Goal: Task Accomplishment & Management: Complete application form

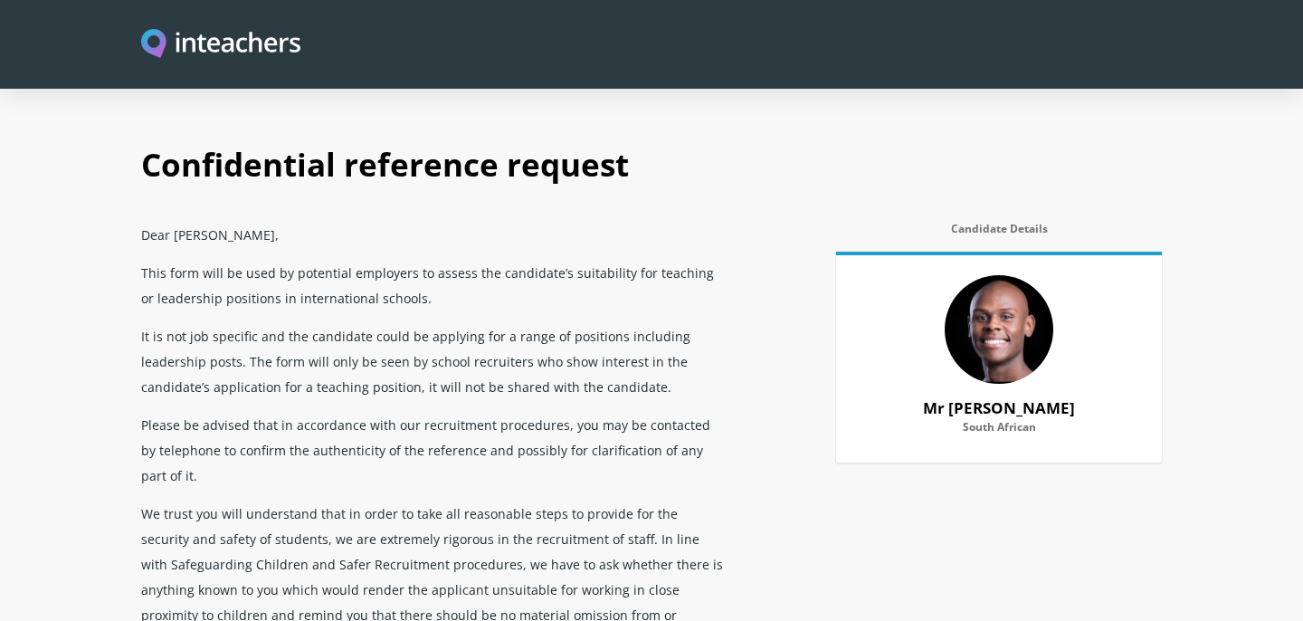
select select "2024"
select select "Yes"
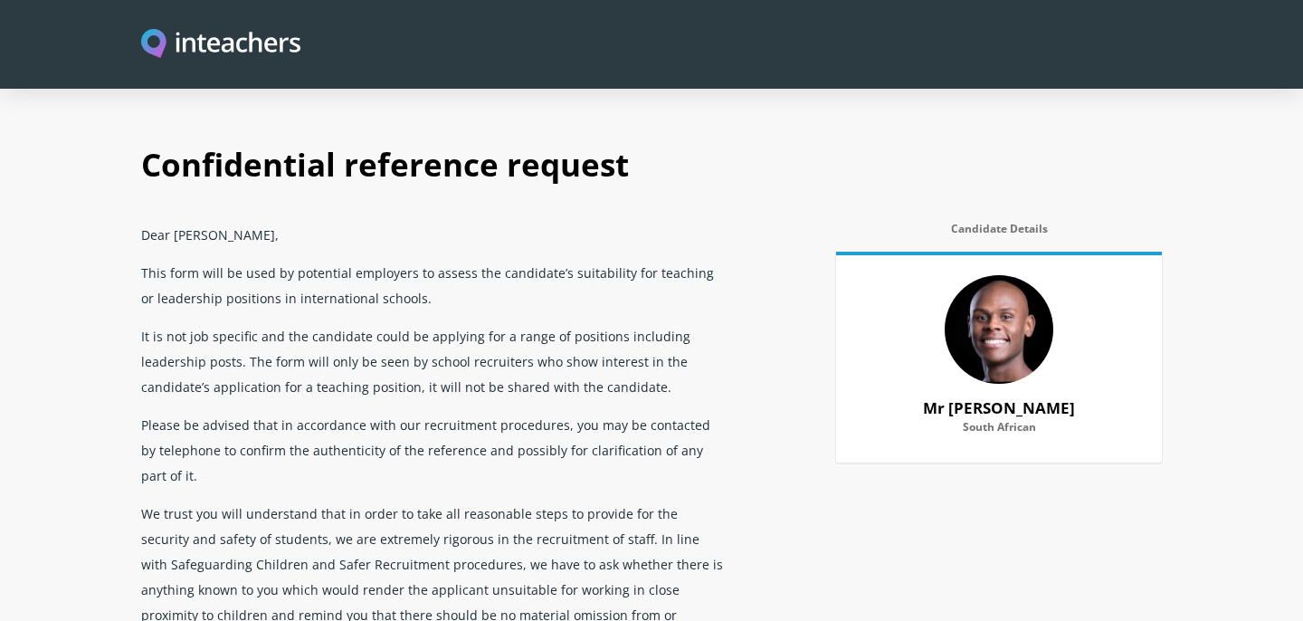
scroll to position [1538, 0]
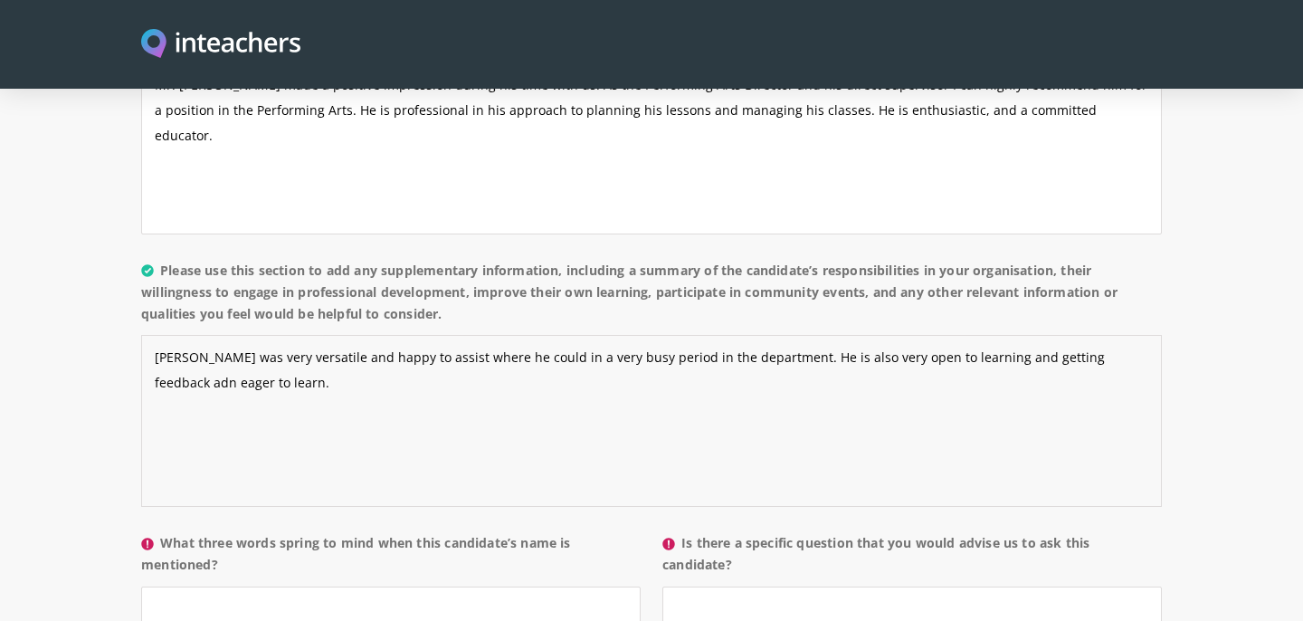
drag, startPoint x: 257, startPoint y: 340, endPoint x: 133, endPoint y: 295, distance: 132.0
click at [133, 299] on div "About the candidate Please use this free text section to provide details regard…" at bounding box center [651, 320] width 1042 height 835
paste textarea "It is my pleasure to provide a reference for [PERSON_NAME], who has worked in t…"
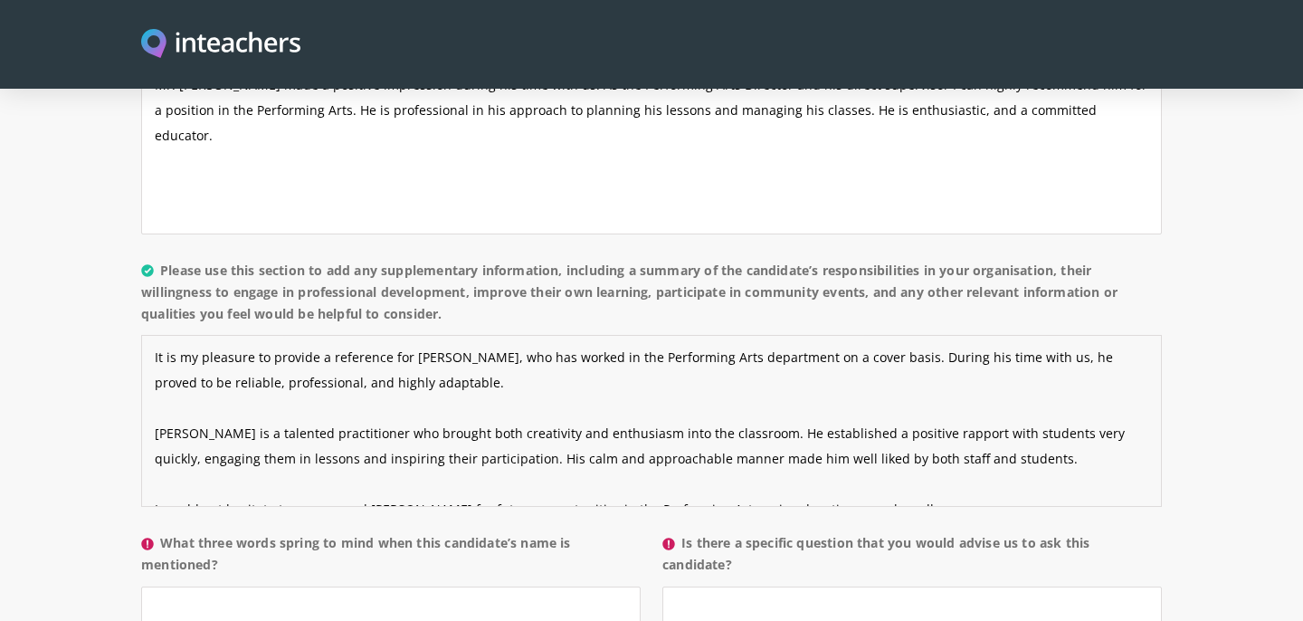
scroll to position [2, 0]
click at [153, 385] on textarea "It is my pleasure to provide a reference for [PERSON_NAME], who has worked in t…" at bounding box center [651, 421] width 1021 height 172
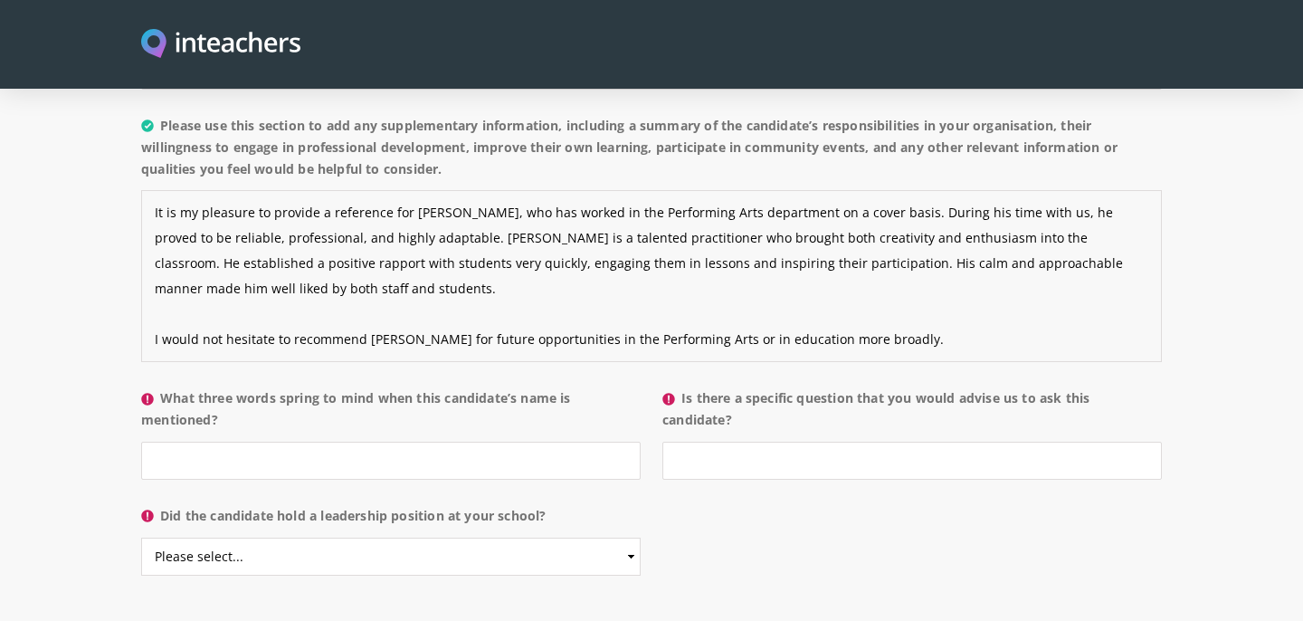
scroll to position [1682, 0]
click at [155, 289] on textarea "It is my pleasure to provide a reference for [PERSON_NAME], who has worked in t…" at bounding box center [651, 277] width 1021 height 172
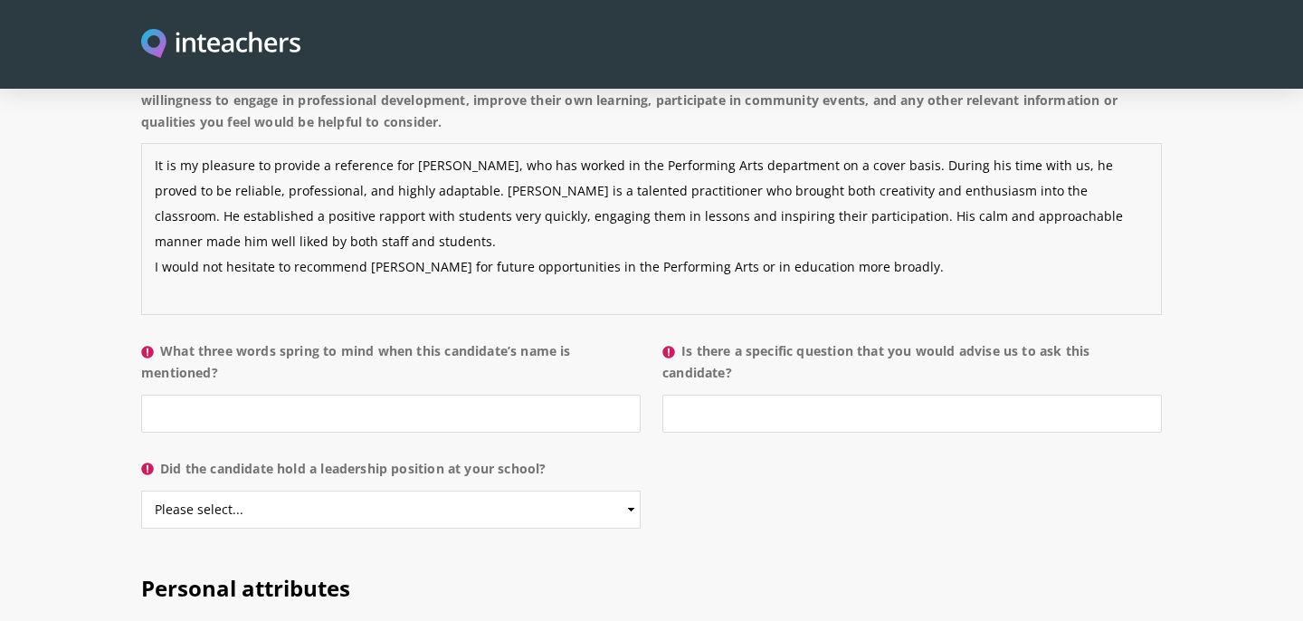
scroll to position [1732, 0]
drag, startPoint x: 879, startPoint y: 219, endPoint x: 689, endPoint y: 214, distance: 190.1
click at [689, 214] on textarea "It is my pleasure to provide a reference for [PERSON_NAME], who has worked in t…" at bounding box center [651, 227] width 1021 height 172
type textarea "It is my pleasure to provide a reference for [PERSON_NAME], who has worked in t…"
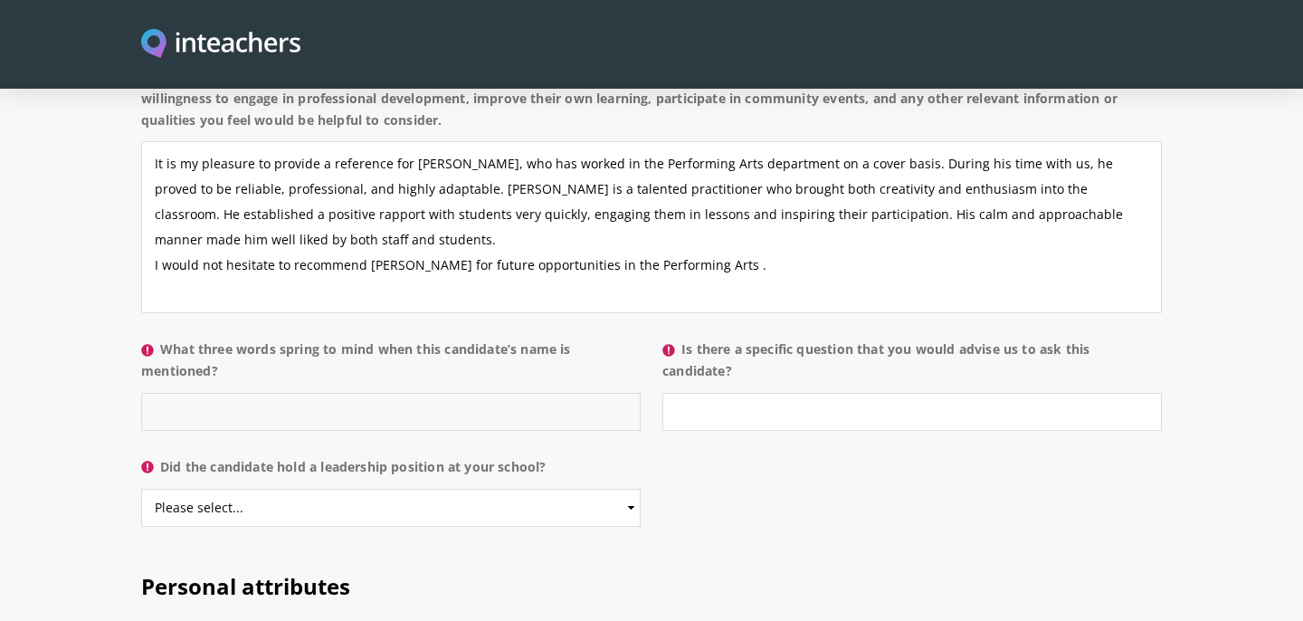
click at [343, 393] on input "What three words spring to mind when this candidate’s name is mentioned?" at bounding box center [390, 412] width 499 height 38
click at [307, 393] on input "Talented, humble and harworking" at bounding box center [390, 412] width 499 height 38
type input "Talented, humble and hardworking"
click at [723, 393] on input "Is there a specific question that you would advise us to ask this candidate?" at bounding box center [911, 412] width 499 height 38
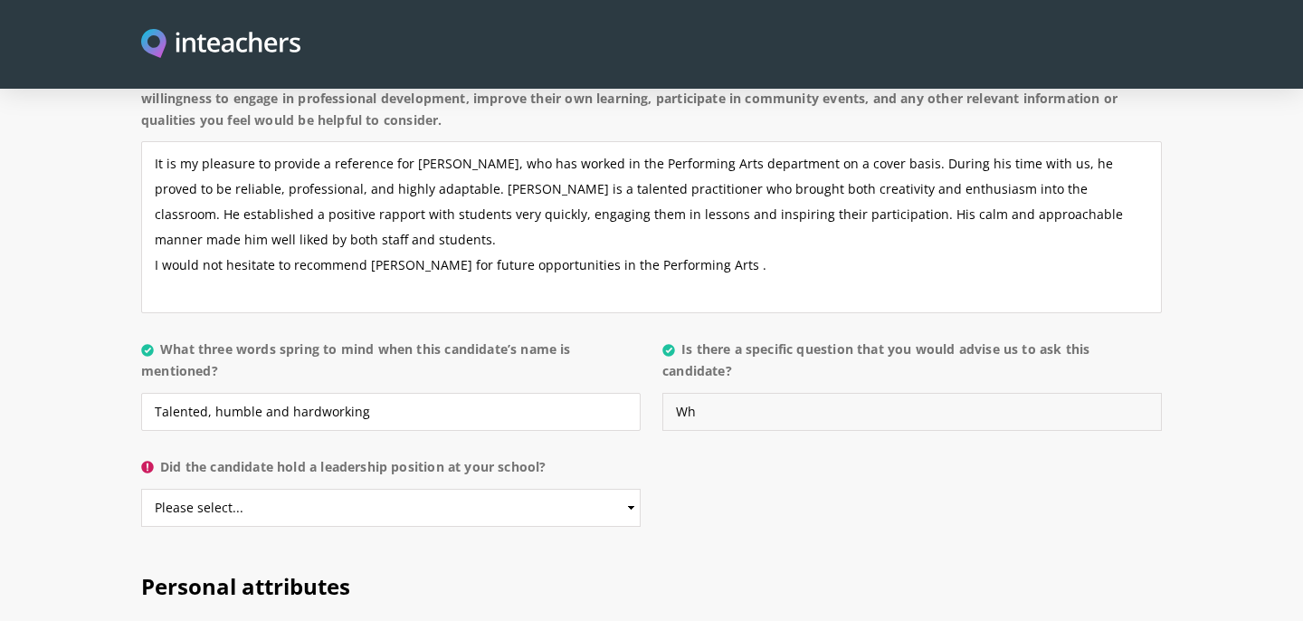
type input "W"
type input "H"
type input "If he could study further what would he study?"
click at [264, 489] on select "Please select... Yes No" at bounding box center [390, 508] width 499 height 38
select select "No"
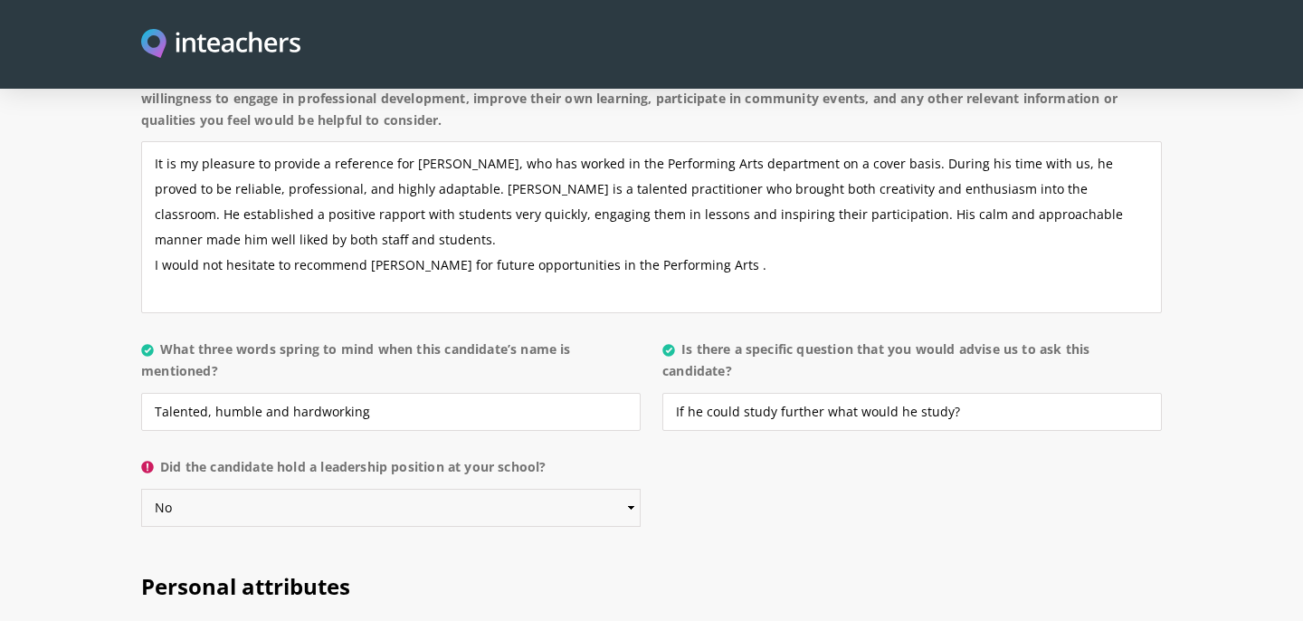
click at [141, 489] on select "Please select... Yes No" at bounding box center [390, 508] width 499 height 38
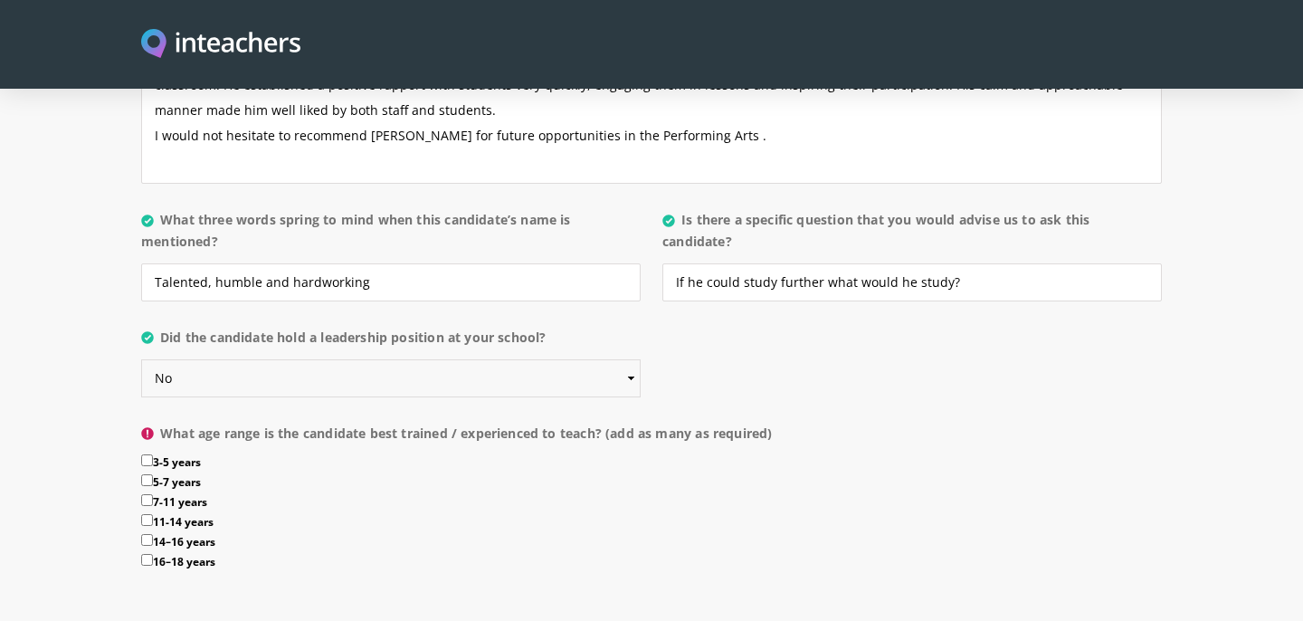
scroll to position [1869, 0]
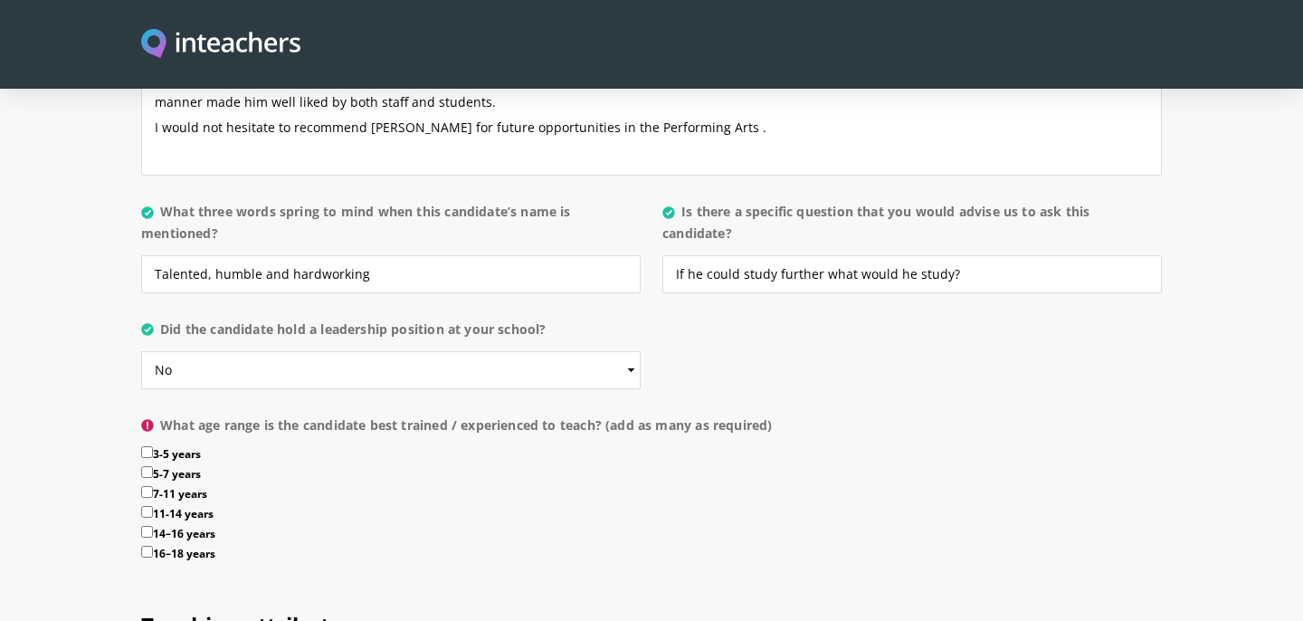
click at [144, 486] on input "7-11 years" at bounding box center [147, 492] width 12 height 12
checkbox input "true"
click at [144, 506] on input "11-14 years" at bounding box center [147, 512] width 12 height 12
checkbox input "true"
click at [144, 526] on input "14–16 years" at bounding box center [147, 532] width 12 height 12
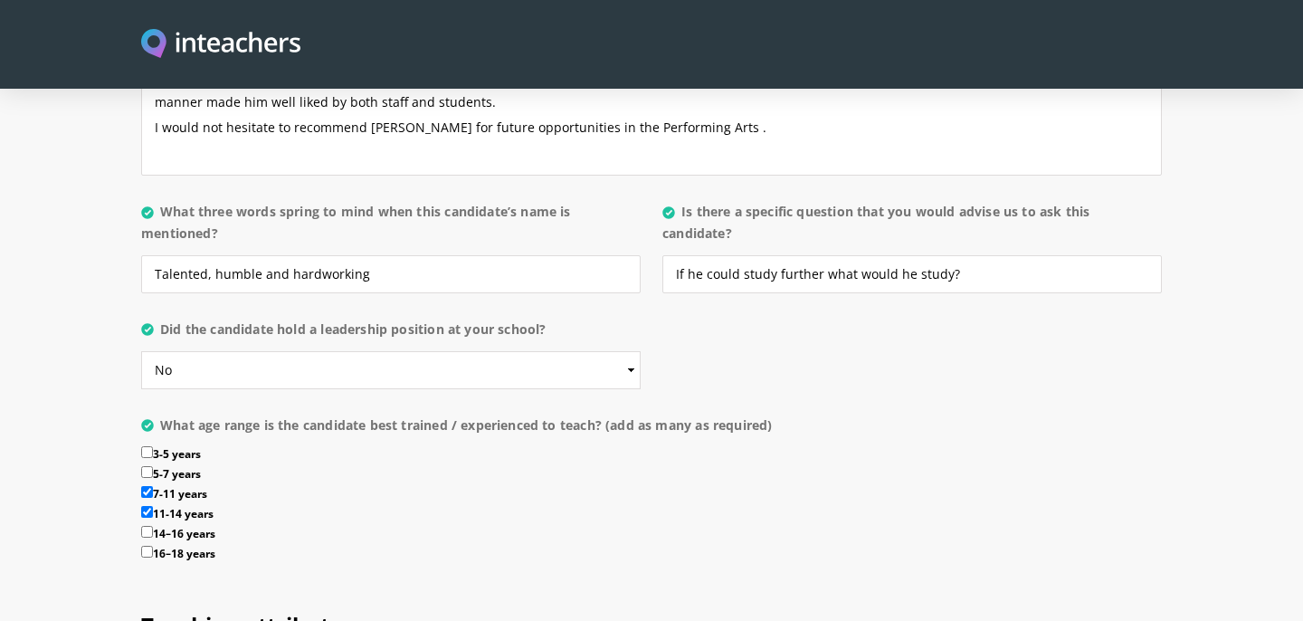
checkbox input "true"
click at [144, 546] on input "16–18 years" at bounding box center [147, 552] width 12 height 12
checkbox input "true"
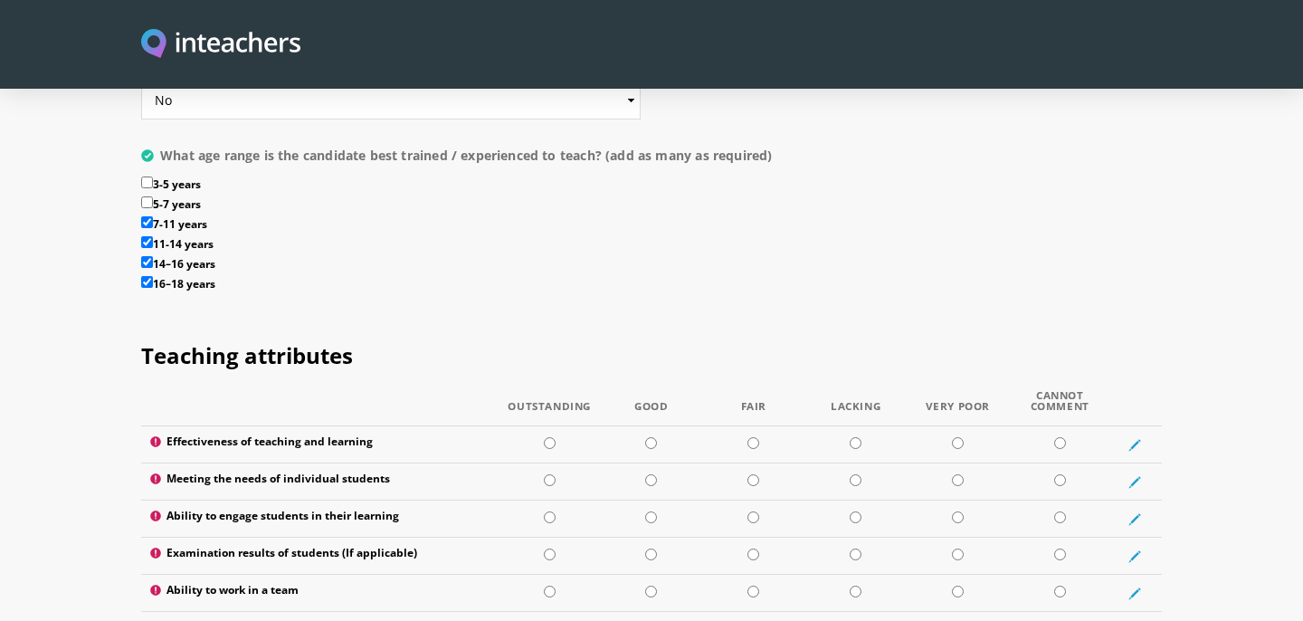
scroll to position [2142, 0]
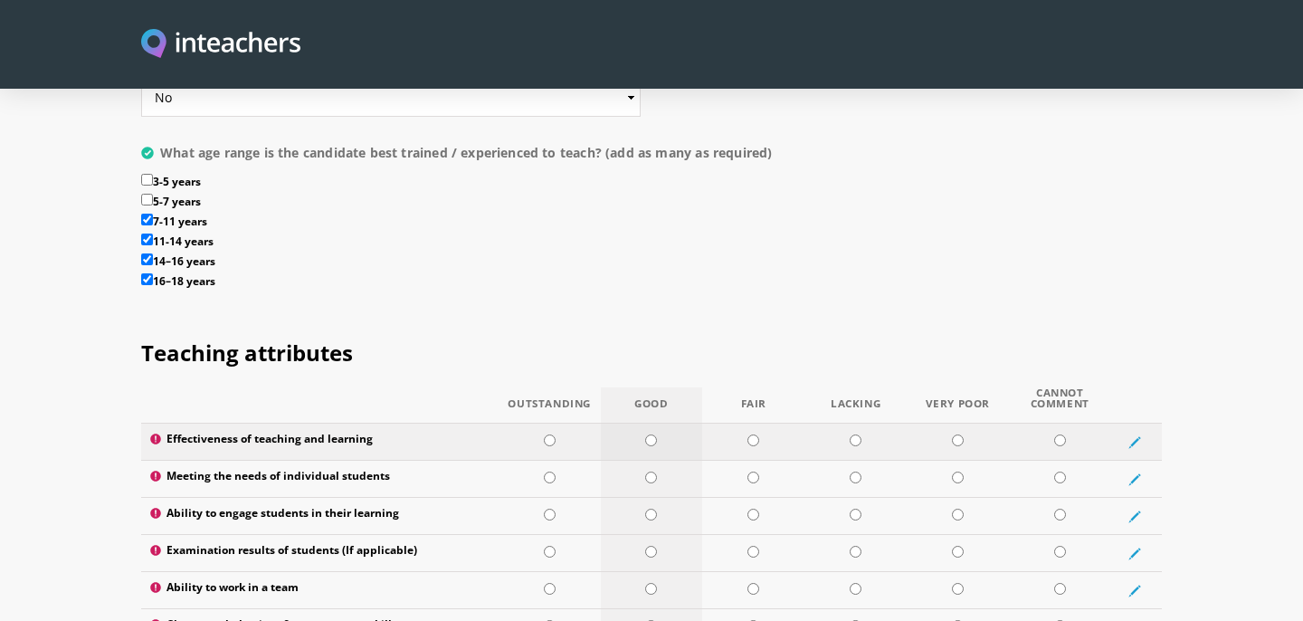
click at [653, 434] on input "radio" at bounding box center [651, 440] width 12 height 12
radio input "true"
click at [649, 471] on input "radio" at bounding box center [651, 477] width 12 height 12
radio input "true"
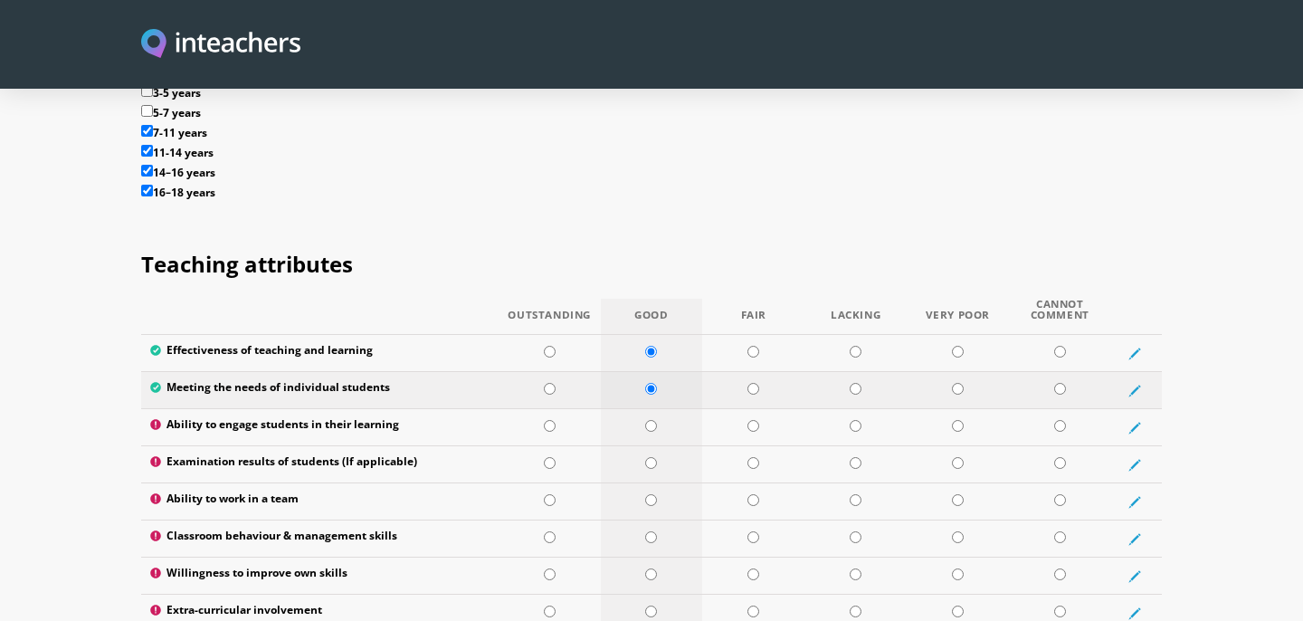
scroll to position [2236, 0]
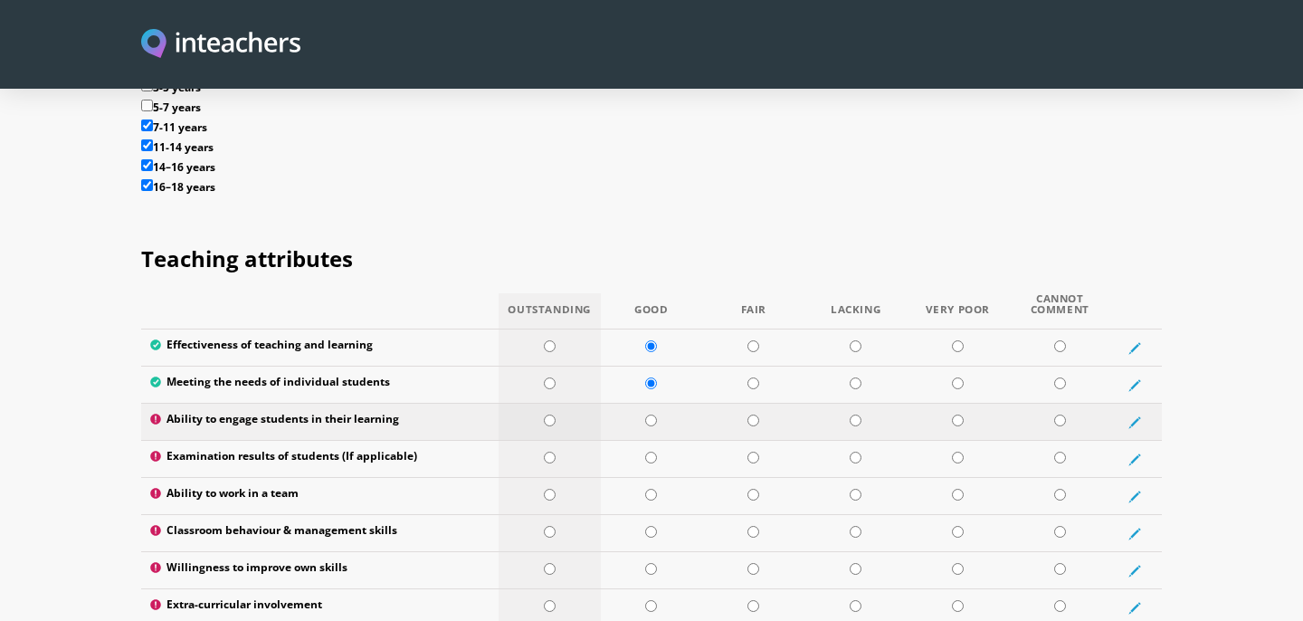
click at [552, 414] on input "radio" at bounding box center [550, 420] width 12 height 12
radio input "true"
click at [1060, 452] on input "radio" at bounding box center [1060, 458] width 12 height 12
radio input "true"
click at [550, 377] on input "radio" at bounding box center [550, 383] width 12 height 12
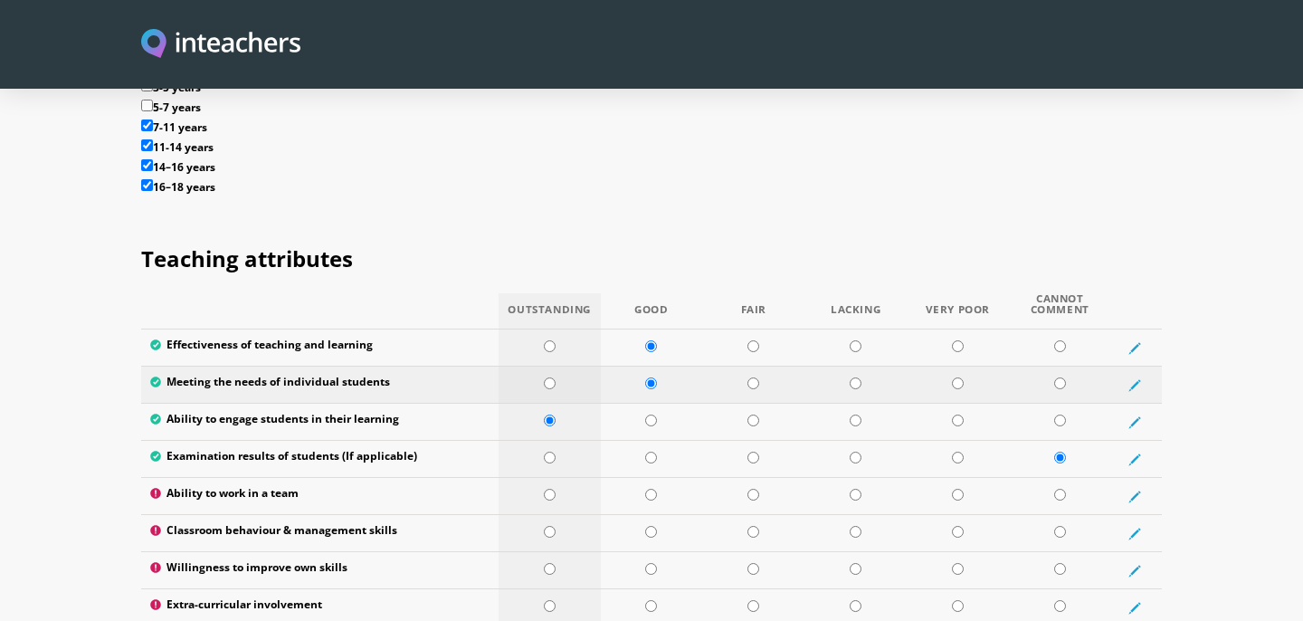
radio input "true"
click at [550, 340] on input "radio" at bounding box center [550, 346] width 12 height 12
radio input "true"
click at [549, 489] on input "radio" at bounding box center [550, 495] width 12 height 12
radio input "true"
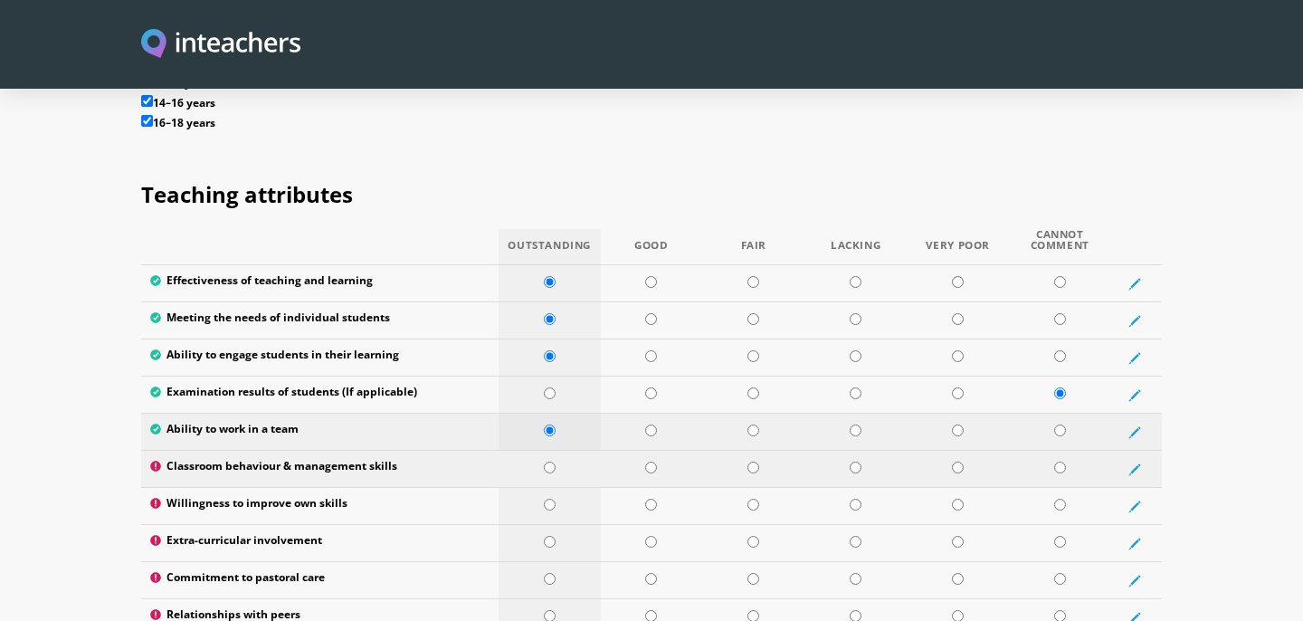
scroll to position [2301, 0]
click at [651, 461] on input "radio" at bounding box center [651, 467] width 12 height 12
radio input "true"
click at [549, 498] on input "radio" at bounding box center [550, 504] width 12 height 12
radio input "true"
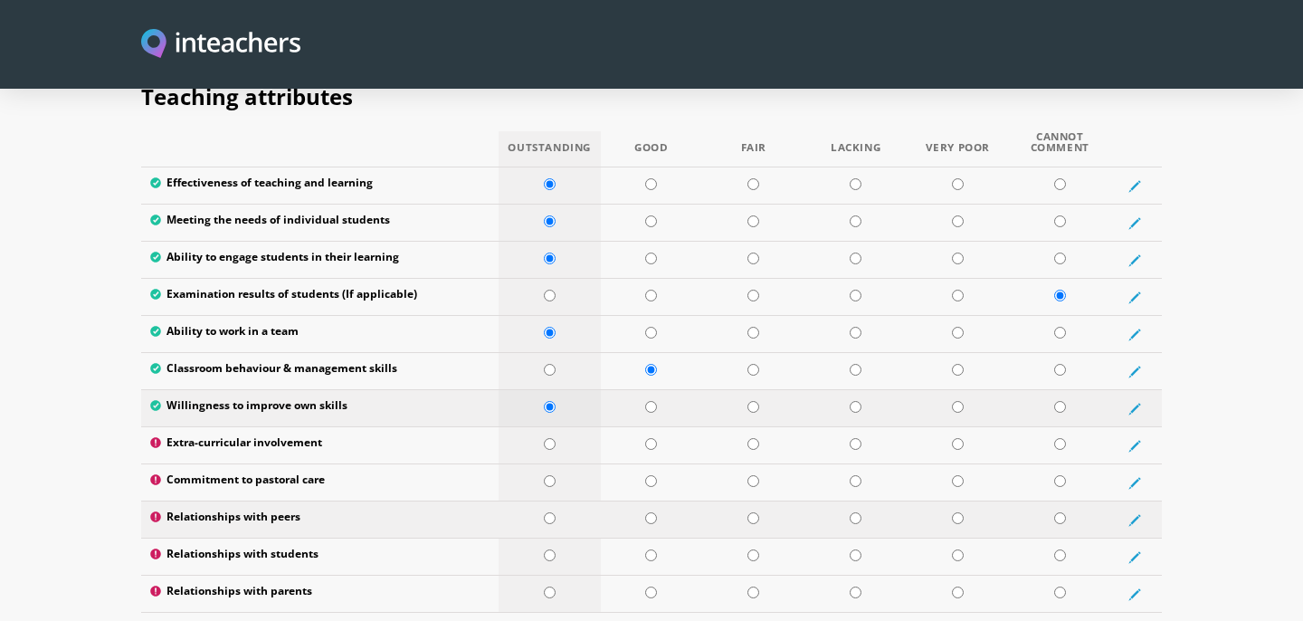
scroll to position [2400, 0]
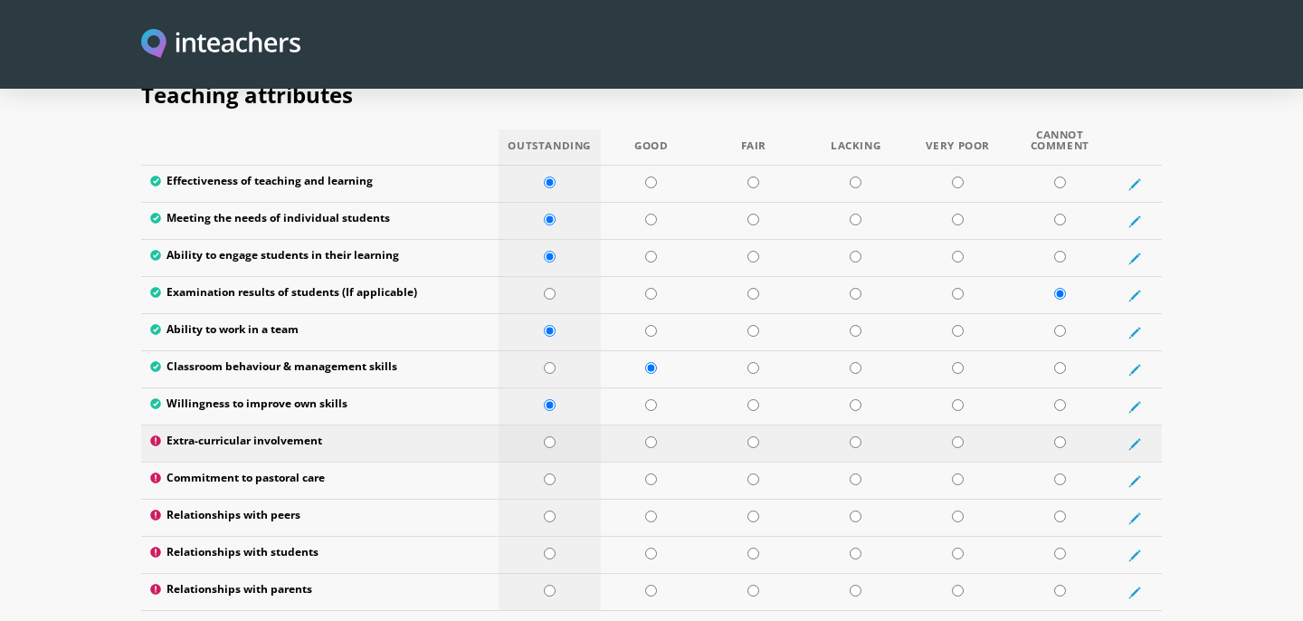
click at [547, 425] on td at bounding box center [550, 443] width 102 height 37
radio input "true"
click at [547, 473] on input "radio" at bounding box center [550, 479] width 12 height 12
radio input "true"
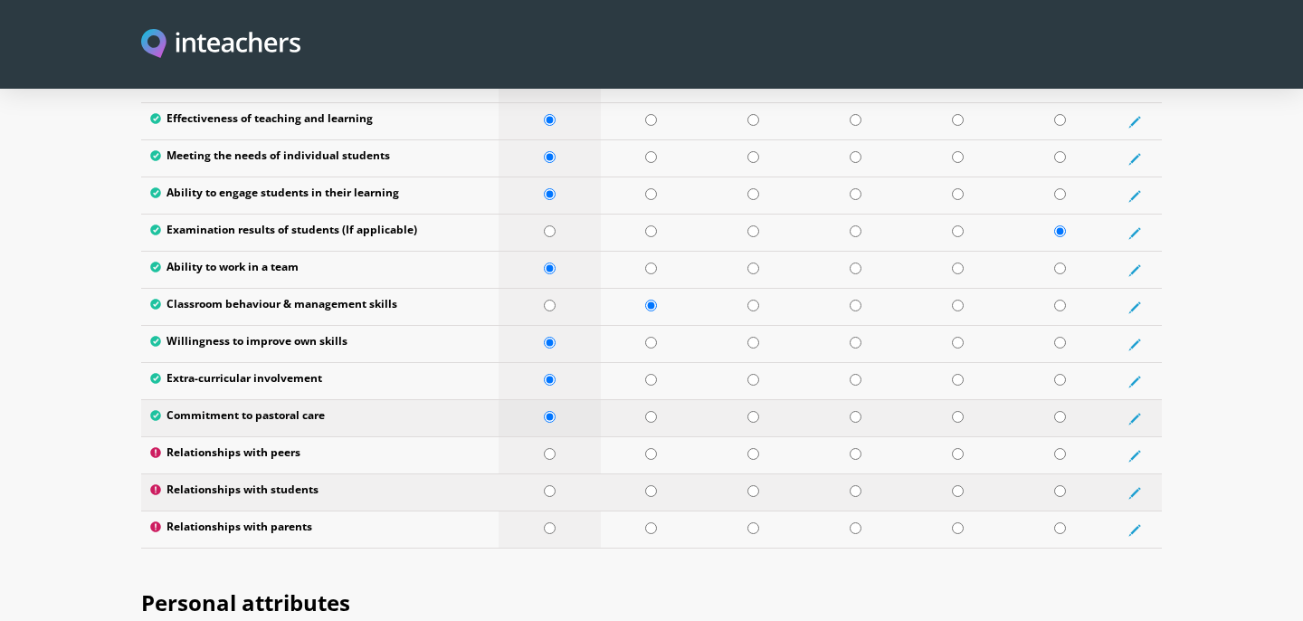
scroll to position [2463, 0]
click at [550, 447] on input "radio" at bounding box center [550, 453] width 12 height 12
radio input "true"
click at [547, 484] on input "radio" at bounding box center [550, 490] width 12 height 12
radio input "true"
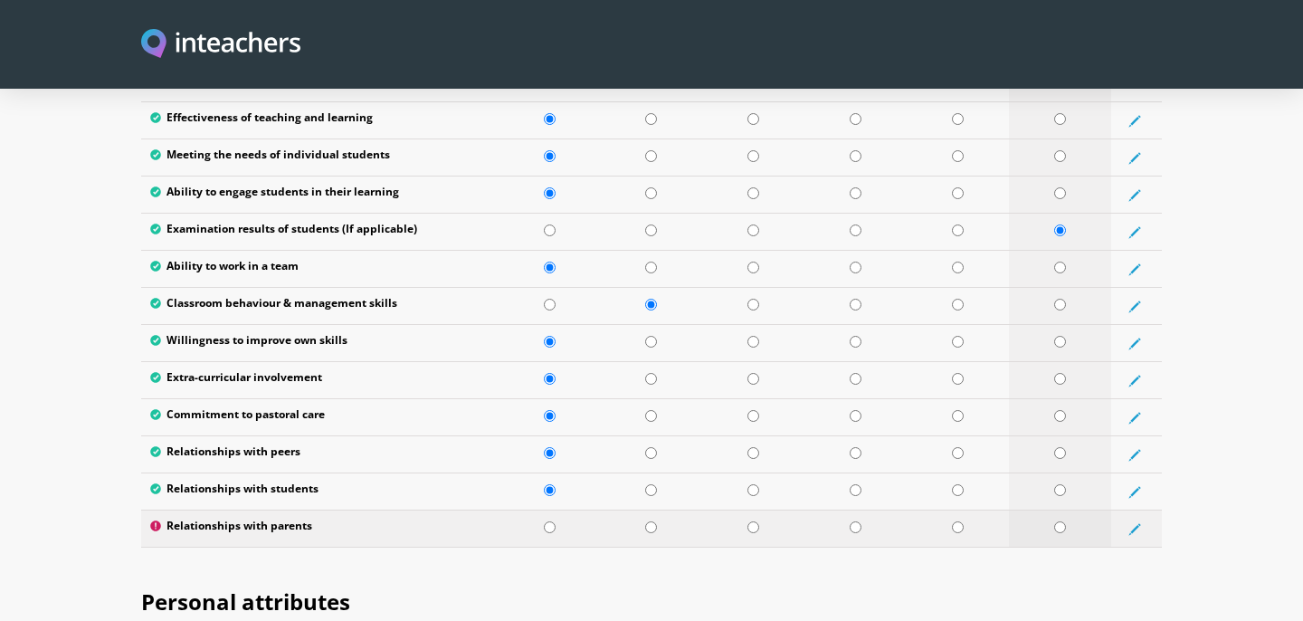
click at [1065, 521] on input "radio" at bounding box center [1060, 527] width 12 height 12
radio input "true"
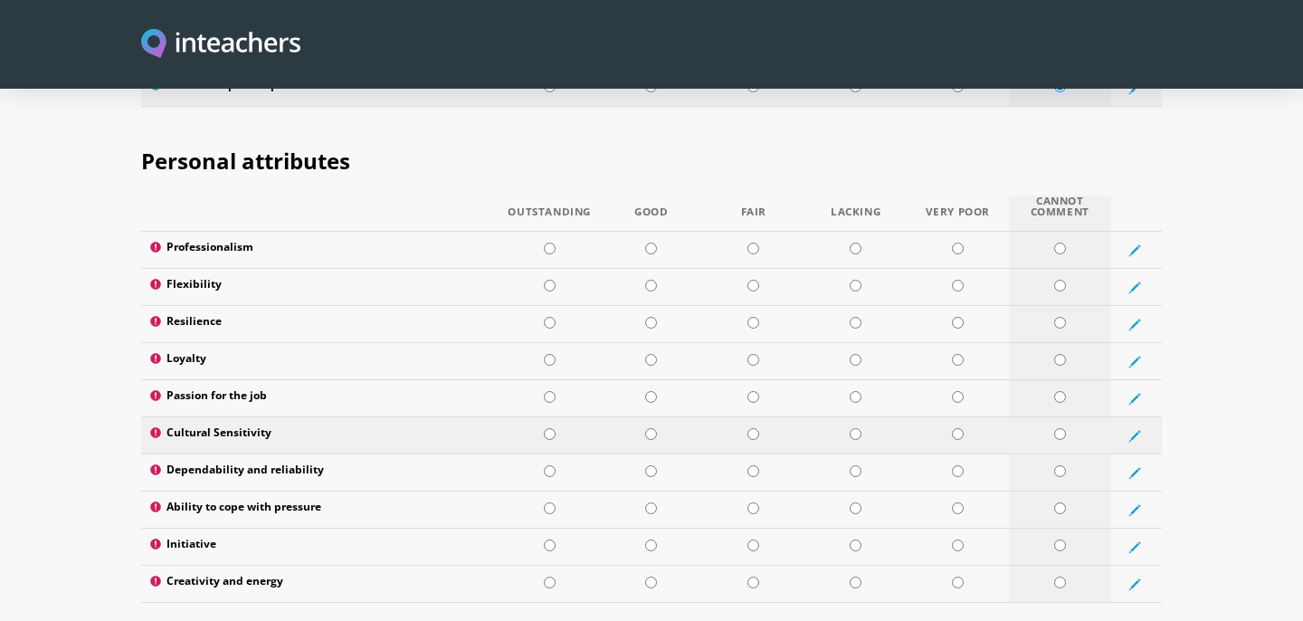
scroll to position [2906, 0]
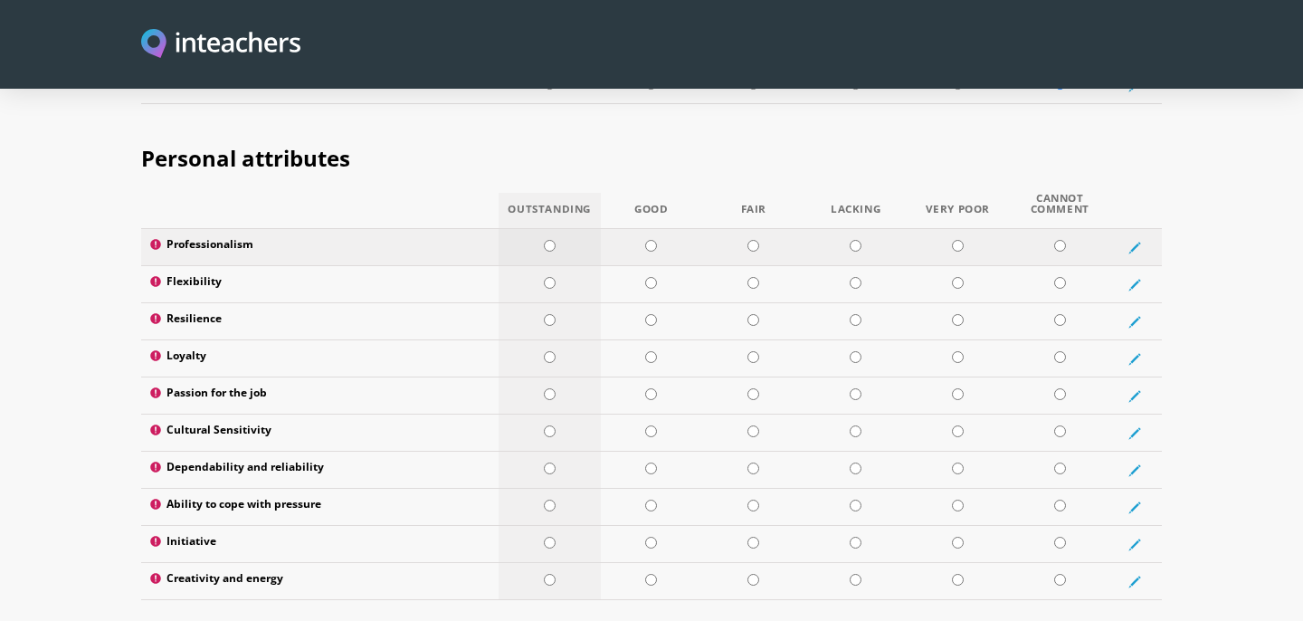
click at [549, 240] on input "radio" at bounding box center [550, 246] width 12 height 12
radio input "true"
click at [550, 277] on input "radio" at bounding box center [550, 283] width 12 height 12
radio input "true"
click at [550, 314] on input "radio" at bounding box center [550, 320] width 12 height 12
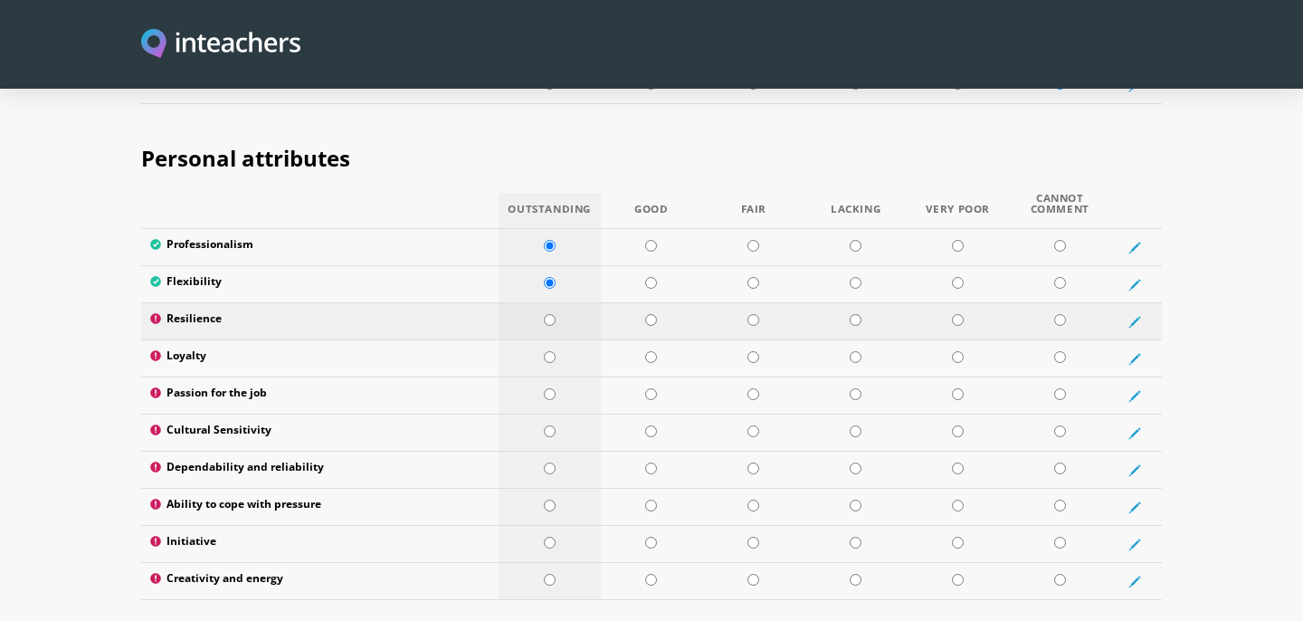
radio input "true"
click at [549, 351] on input "radio" at bounding box center [550, 357] width 12 height 12
radio input "true"
click at [547, 388] on input "radio" at bounding box center [550, 394] width 12 height 12
radio input "true"
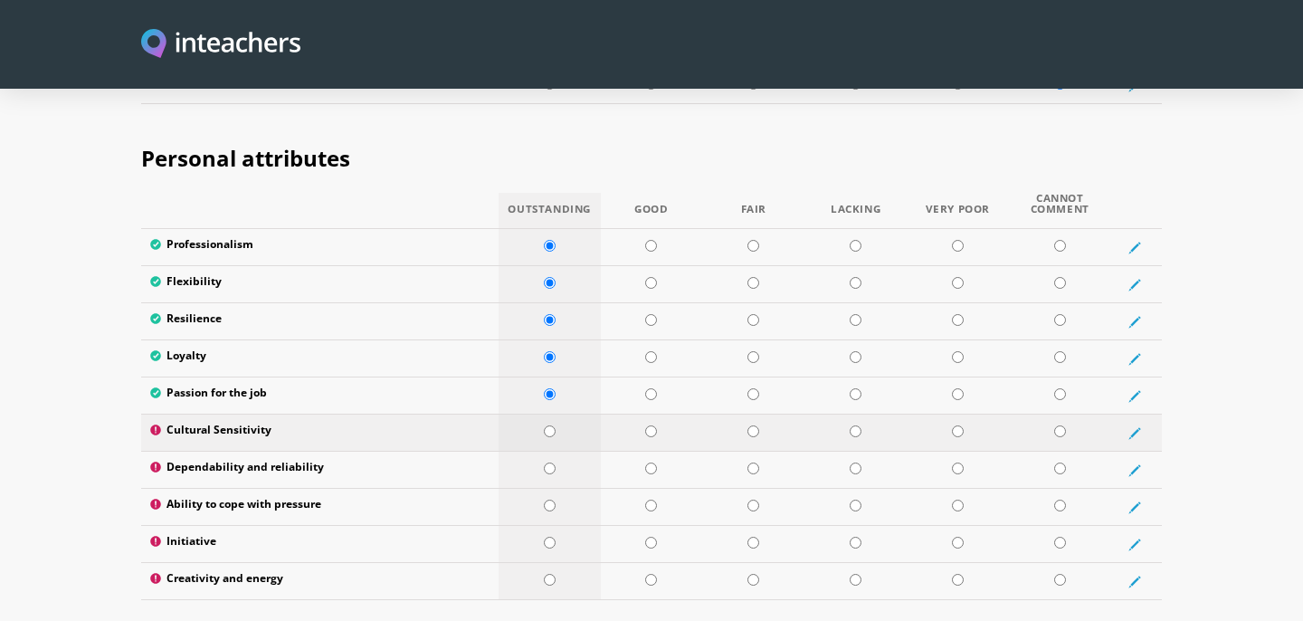
click at [548, 425] on input "radio" at bounding box center [550, 431] width 12 height 12
radio input "true"
click at [549, 462] on input "radio" at bounding box center [550, 468] width 12 height 12
radio input "true"
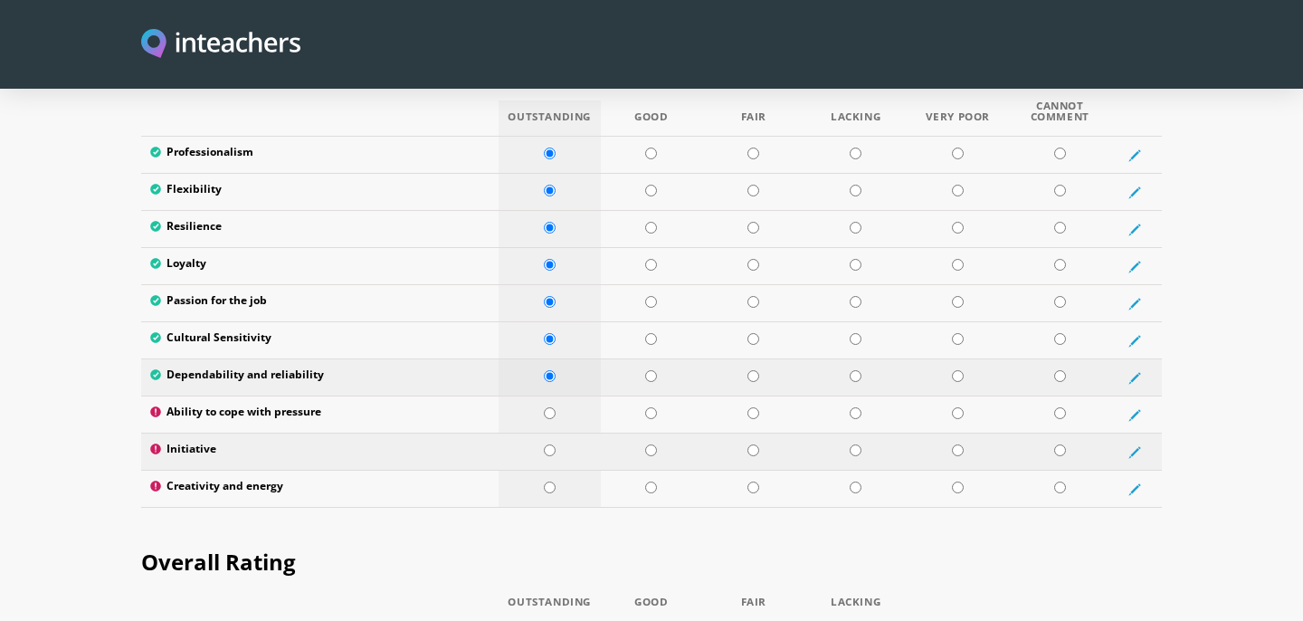
scroll to position [3000, 0]
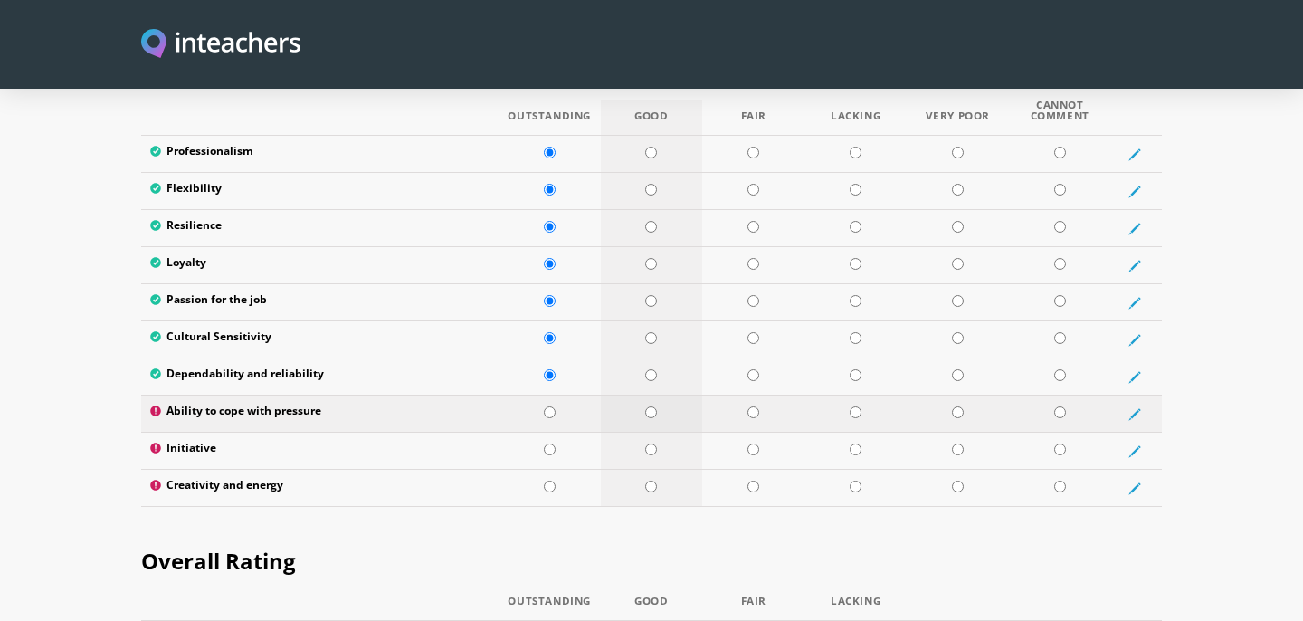
click at [654, 406] on input "radio" at bounding box center [651, 412] width 12 height 12
radio input "true"
click at [550, 443] on input "radio" at bounding box center [550, 449] width 12 height 12
radio input "true"
click at [547, 480] on input "radio" at bounding box center [550, 486] width 12 height 12
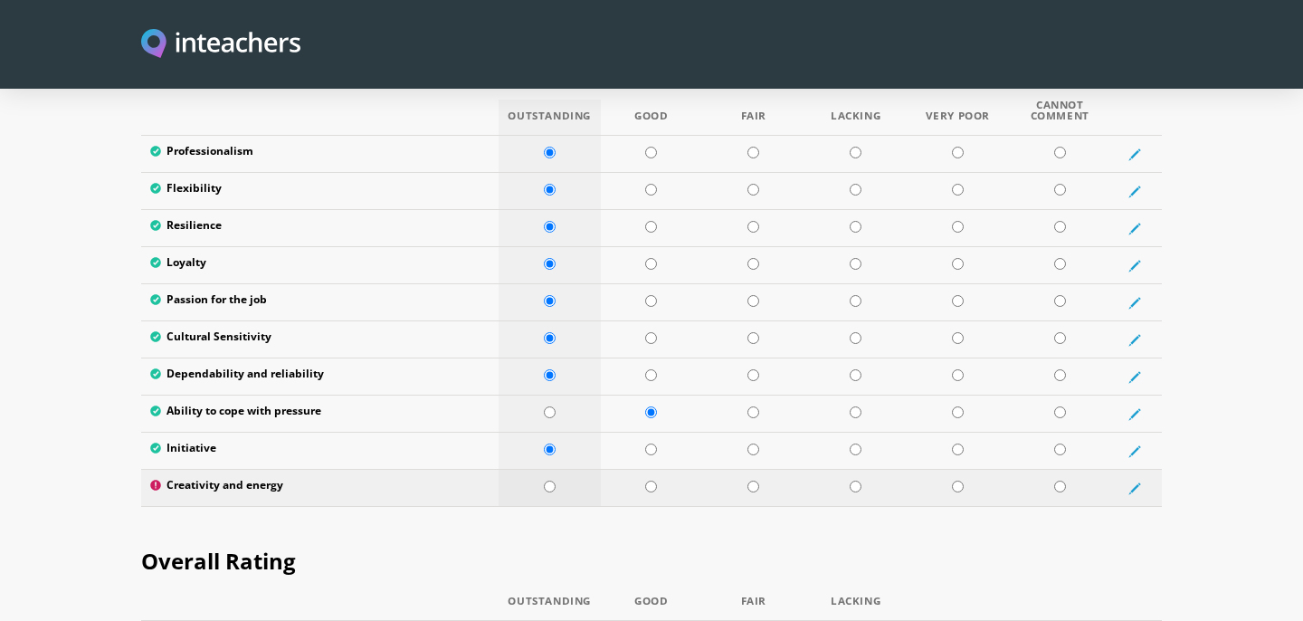
radio input "true"
click at [547, 406] on input "radio" at bounding box center [550, 412] width 12 height 12
radio input "true"
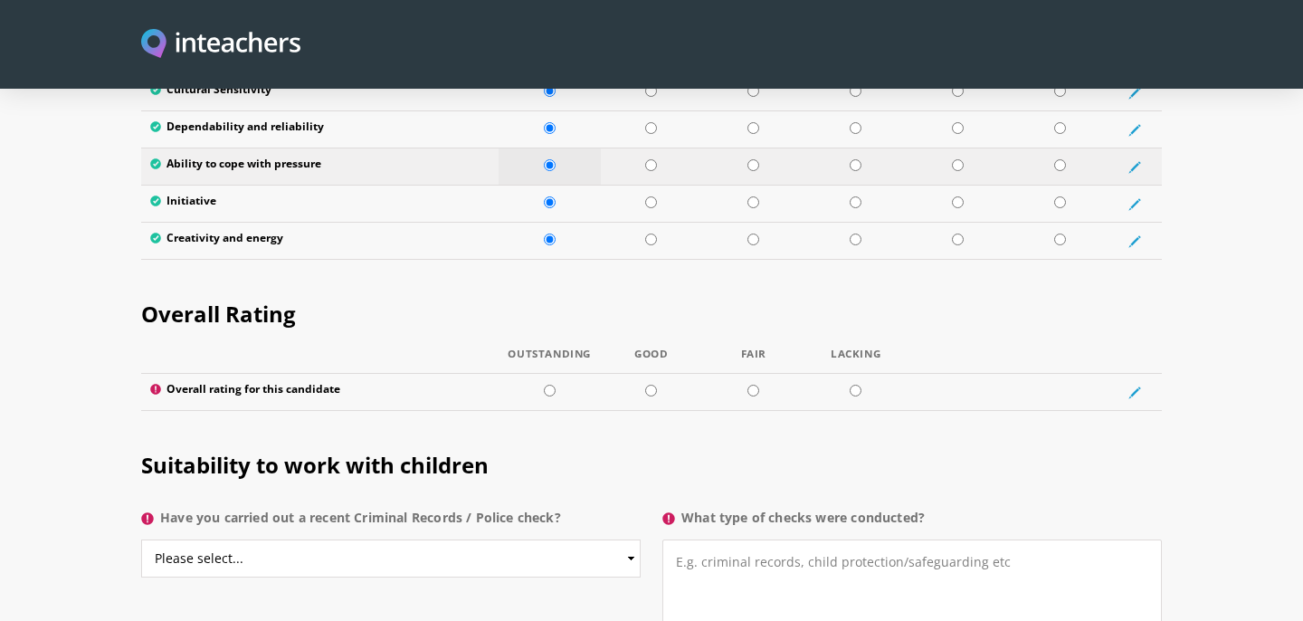
scroll to position [3253, 0]
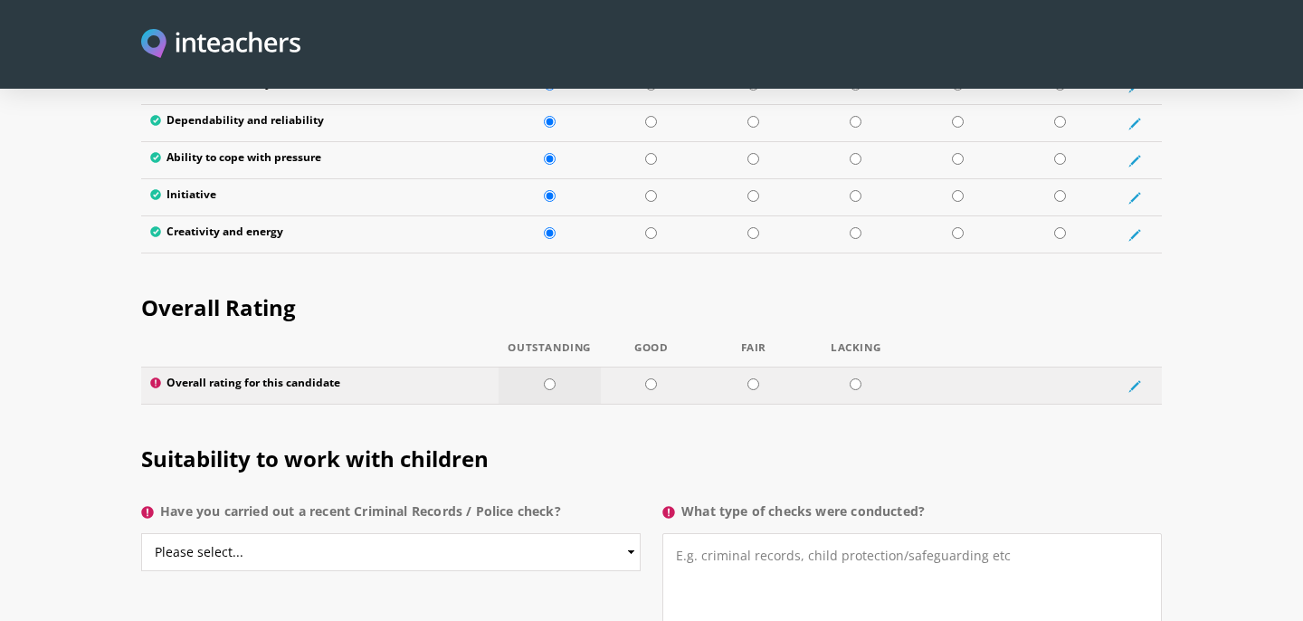
click at [549, 367] on td at bounding box center [550, 385] width 102 height 37
radio input "true"
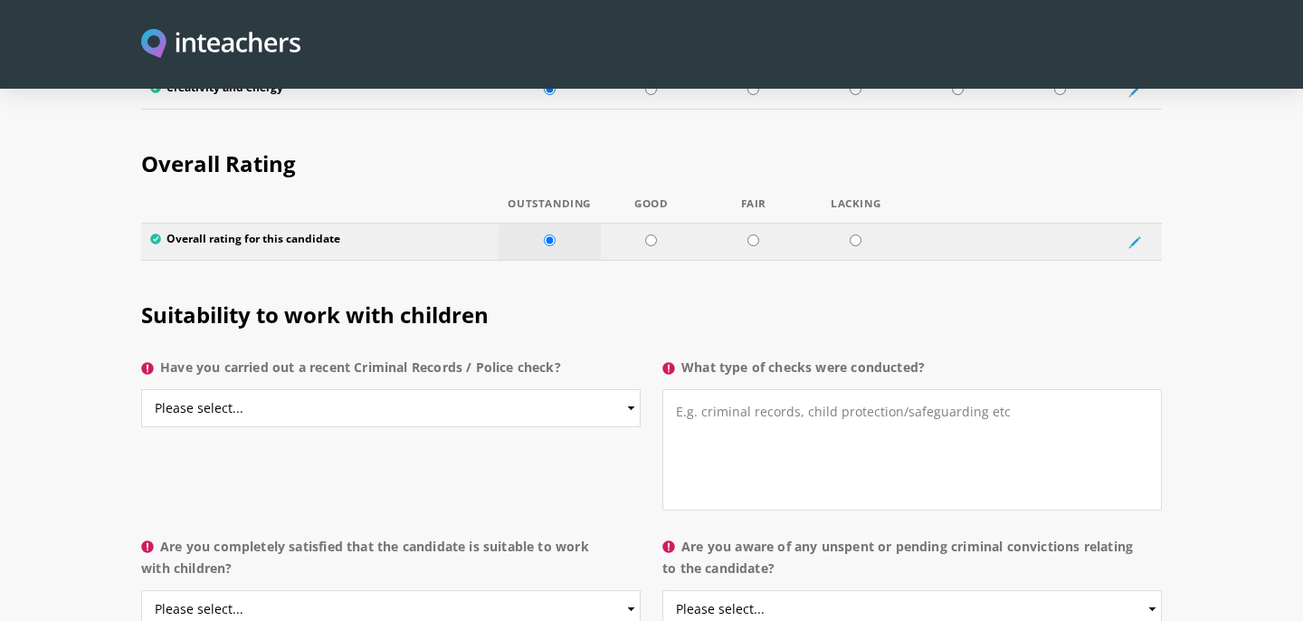
scroll to position [3398, 0]
click at [616, 388] on select "Please select... Yes No Do not know" at bounding box center [390, 407] width 499 height 38
select select "Yes"
click at [141, 388] on select "Please select... Yes No Do not know" at bounding box center [390, 407] width 499 height 38
click at [828, 388] on textarea "What type of checks were conducted?" at bounding box center [911, 448] width 499 height 121
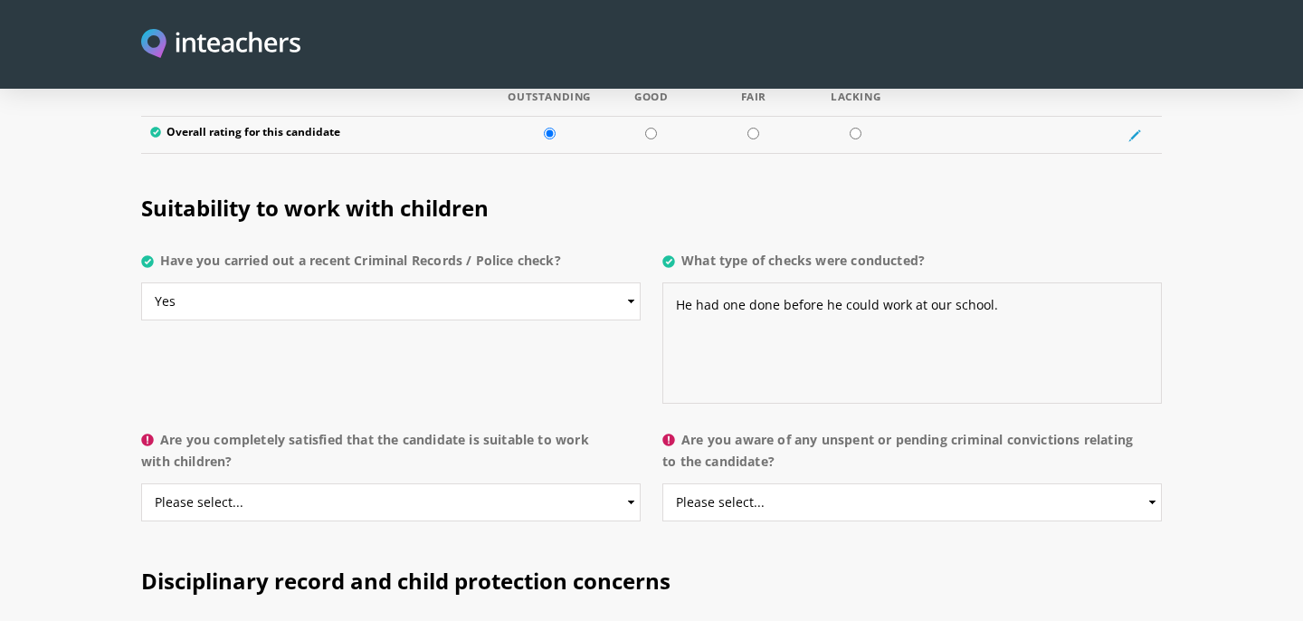
scroll to position [3506, 0]
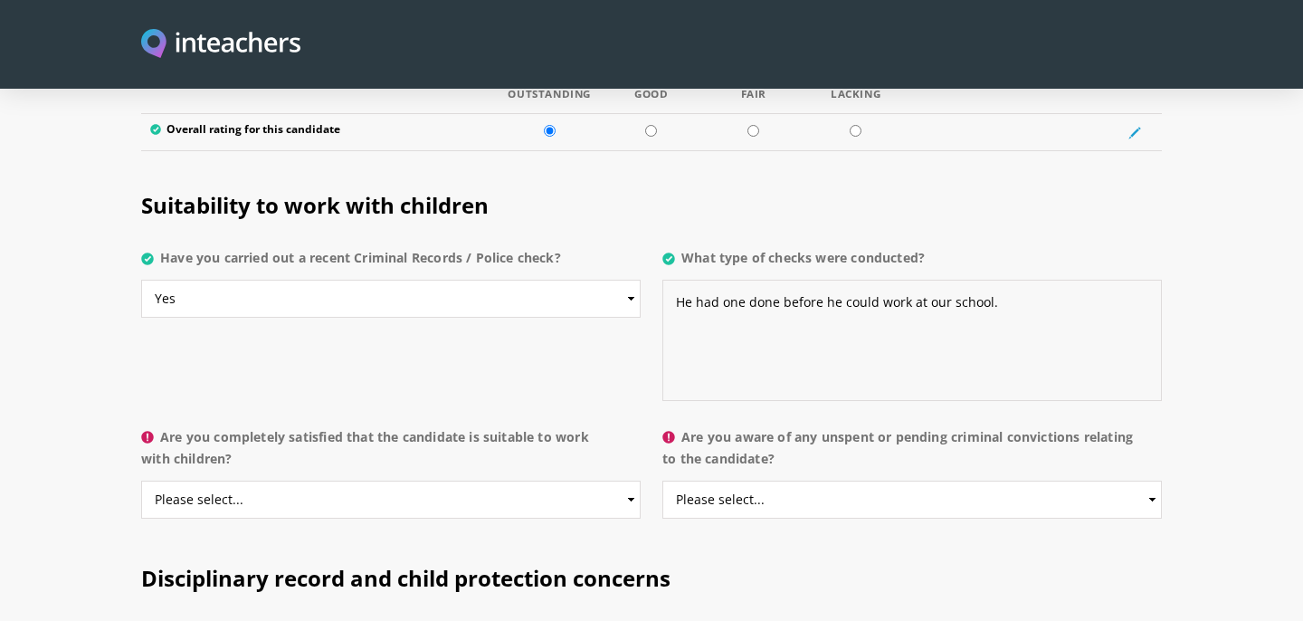
type textarea "He had one done before he could work at our school."
click at [376, 480] on select "Please select... Yes No Do not know" at bounding box center [390, 499] width 499 height 38
select select "Yes"
click at [141, 480] on select "Please select... Yes No Do not know" at bounding box center [390, 499] width 499 height 38
click at [846, 480] on select "Please select... Yes No Do not know" at bounding box center [911, 499] width 499 height 38
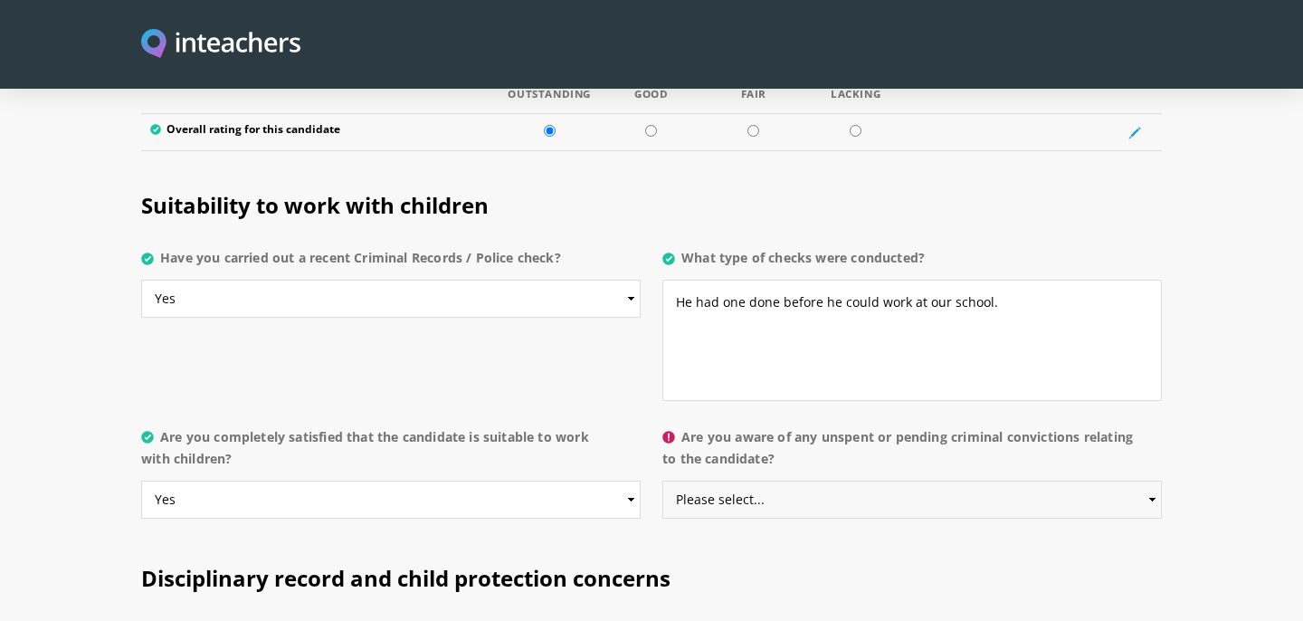
select select "No"
click at [662, 480] on select "Please select... Yes No Do not know" at bounding box center [911, 499] width 499 height 38
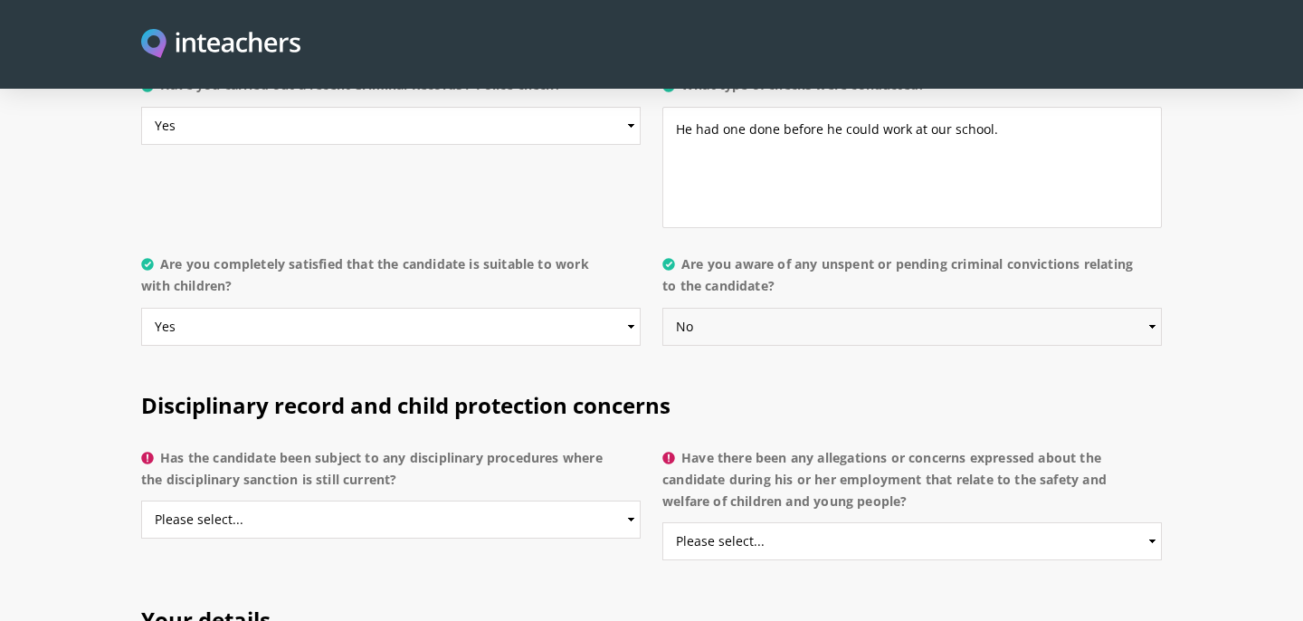
scroll to position [3683, 0]
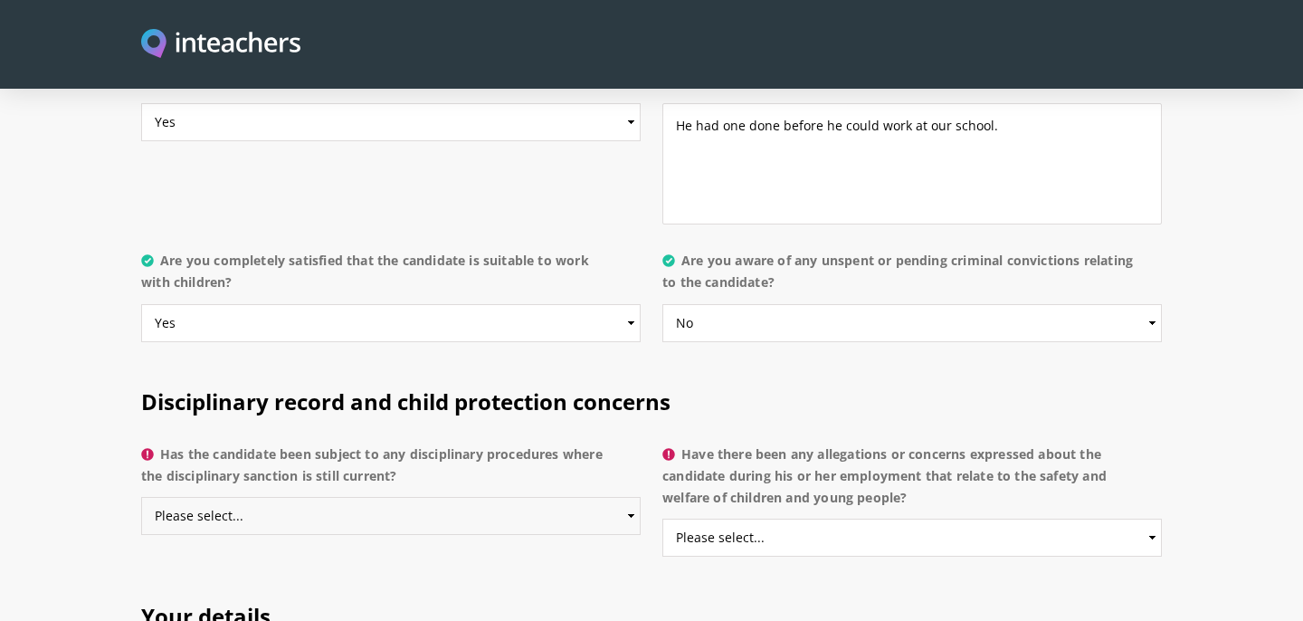
click at [616, 497] on select "Please select... Yes No Do not know" at bounding box center [390, 516] width 499 height 38
select select "No"
click at [141, 497] on select "Please select... Yes No Do not know" at bounding box center [390, 516] width 499 height 38
click at [848, 518] on select "Please select... Yes No Do not know" at bounding box center [911, 537] width 499 height 38
select select "No"
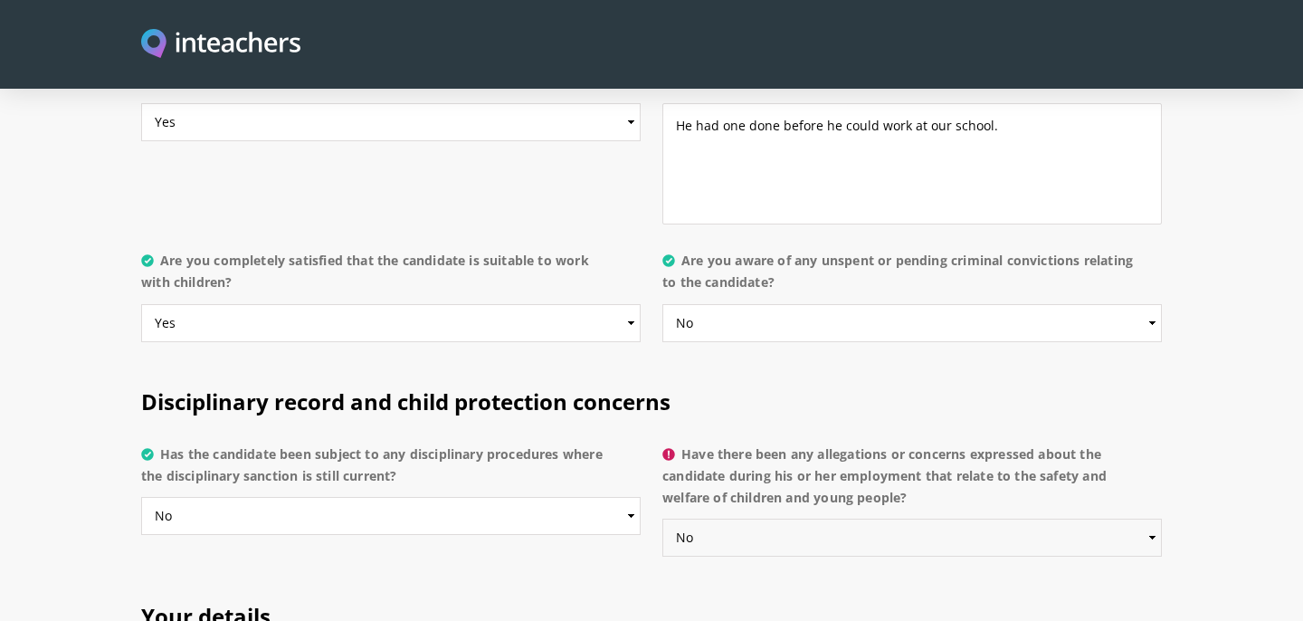
click at [662, 518] on select "Please select... Yes No Do not know" at bounding box center [911, 537] width 499 height 38
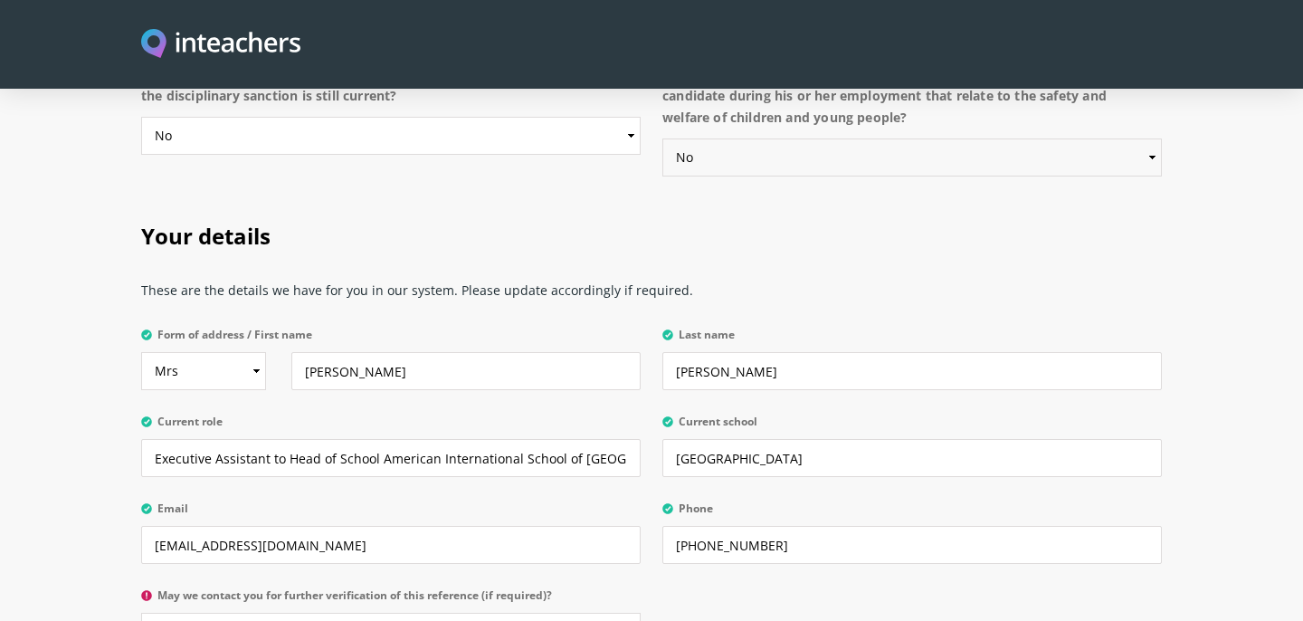
scroll to position [4060, 0]
click at [246, 355] on select "Select Mr Mrs Miss Ms Dr [PERSON_NAME]" at bounding box center [203, 374] width 125 height 38
select select "Ms"
click at [141, 355] on select "Select Mr Mrs Miss Ms Dr [PERSON_NAME]" at bounding box center [203, 374] width 125 height 38
click at [396, 355] on input "[PERSON_NAME]" at bounding box center [465, 374] width 349 height 38
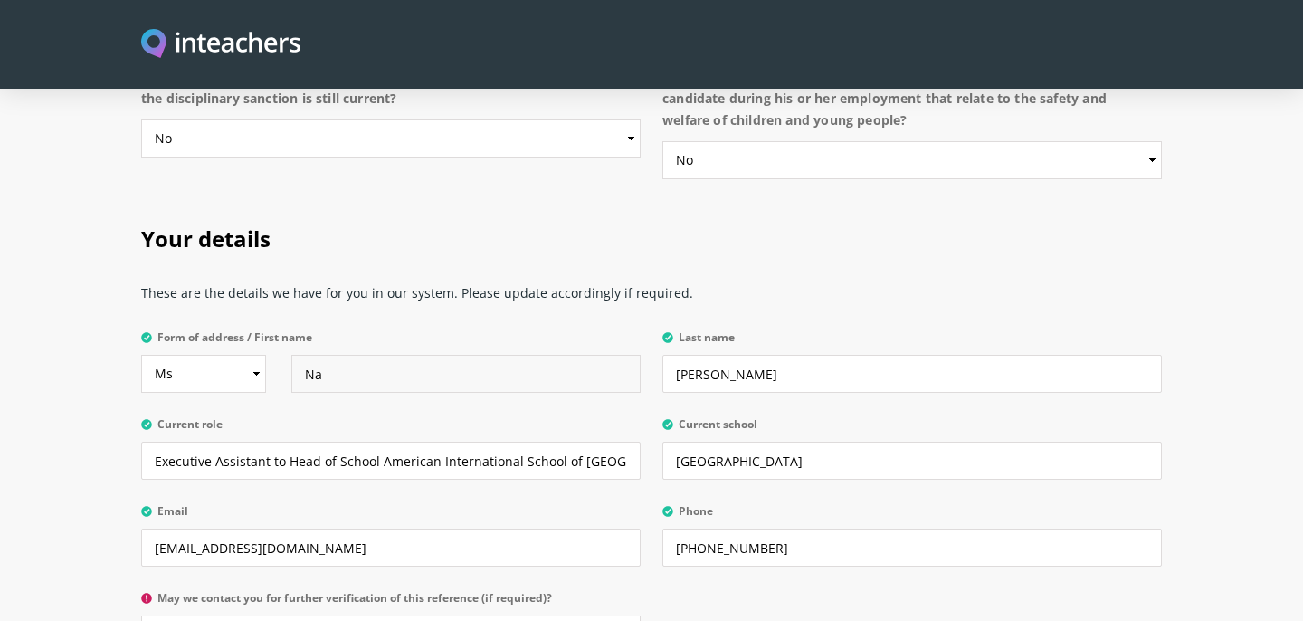
type input "N"
type input "Gillian"
click at [755, 355] on input "[PERSON_NAME]" at bounding box center [911, 374] width 499 height 38
type input "C"
type input "Rabie"
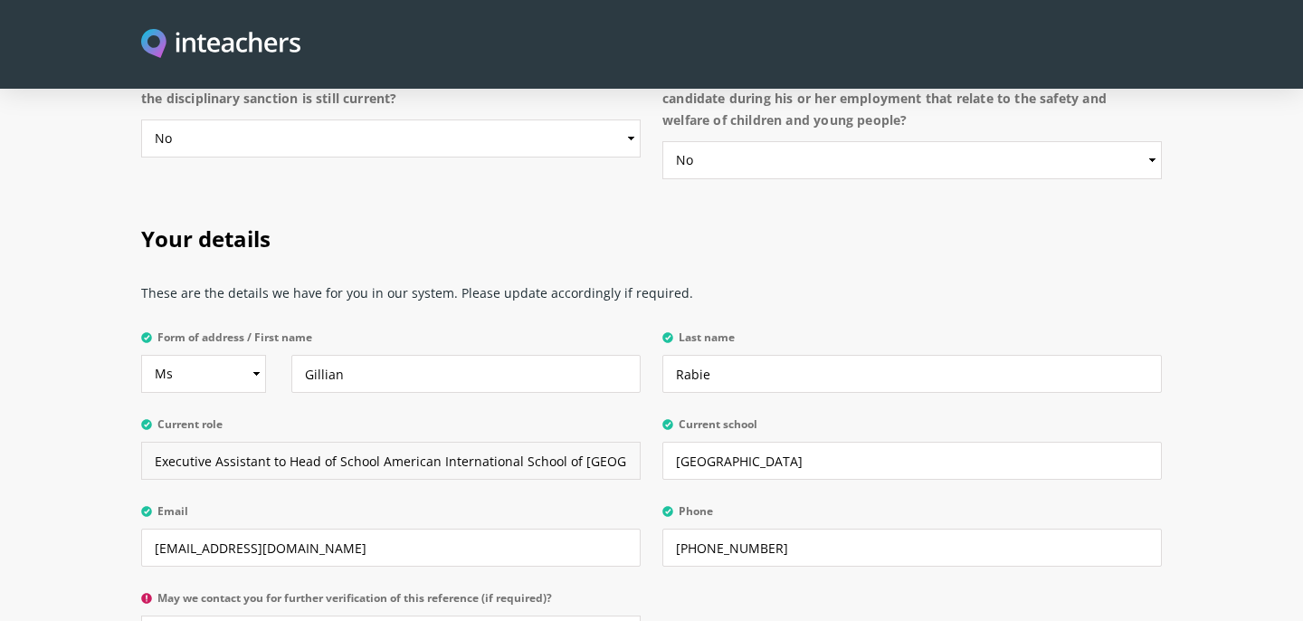
click at [509, 442] on input "Executive Assistant to Head of School American International School of [GEOGRAP…" at bounding box center [390, 461] width 499 height 38
drag, startPoint x: 634, startPoint y: 413, endPoint x: 137, endPoint y: 394, distance: 498.0
click at [138, 399] on div "Your details These are the details we have for you in our system. Please update…" at bounding box center [651, 434] width 1042 height 474
type input "n"
type input "Performing Arts Director"
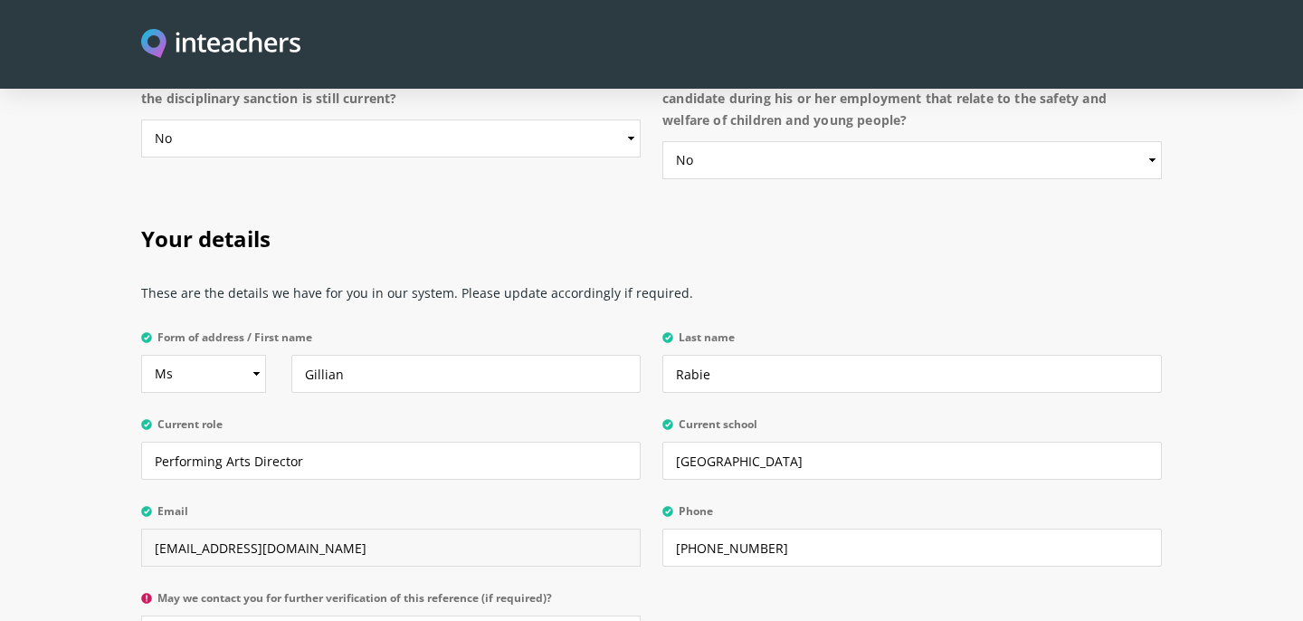
click at [324, 528] on input "[EMAIL_ADDRESS][DOMAIN_NAME]" at bounding box center [390, 547] width 499 height 38
type input "n"
type input "[EMAIL_ADDRESS][DOMAIN_NAME]"
click at [786, 528] on input "[PHONE_NUMBER]" at bounding box center [911, 547] width 499 height 38
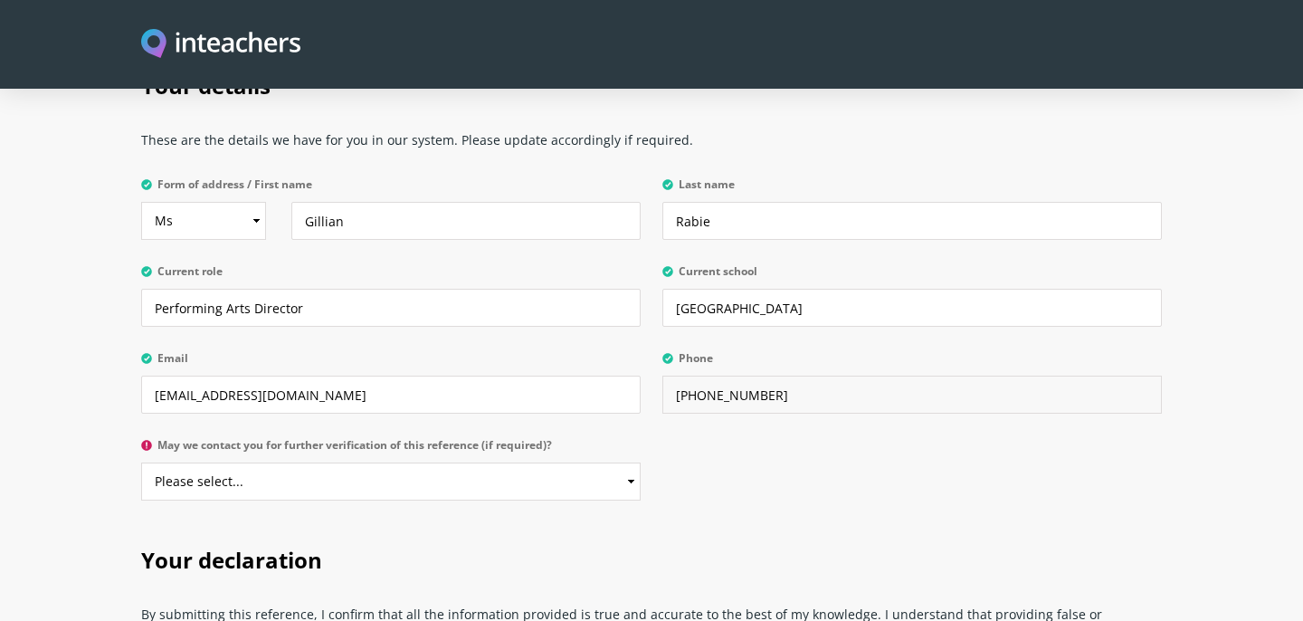
scroll to position [4214, 0]
click at [468, 461] on select "Please select... Yes No" at bounding box center [390, 480] width 499 height 38
select select "Yes"
click at [141, 461] on select "Please select... Yes No" at bounding box center [390, 480] width 499 height 38
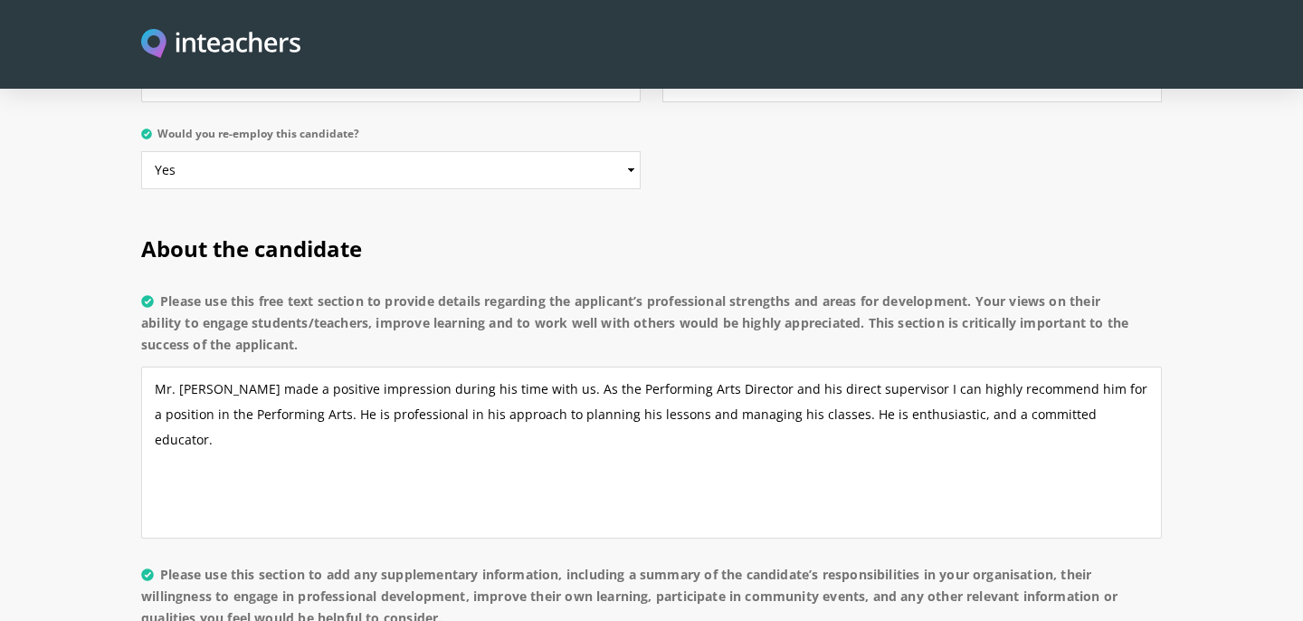
scroll to position [1232, 0]
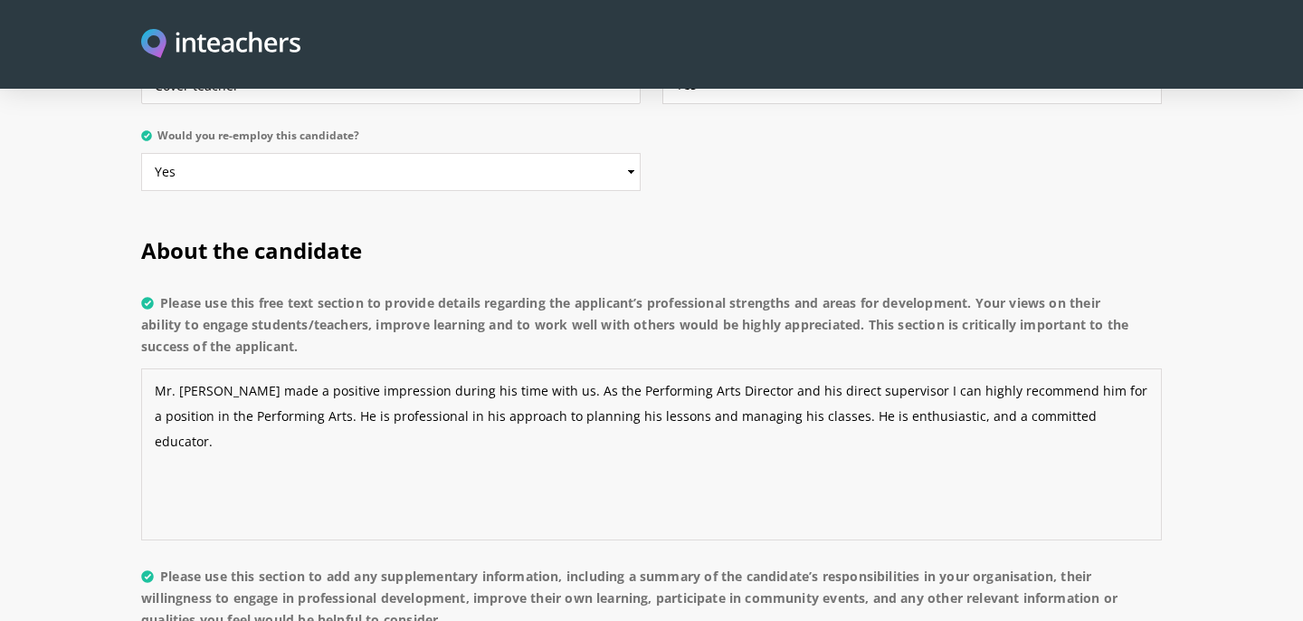
click at [1059, 372] on textarea "Mr. [PERSON_NAME] made a positive impression during his time with us. As the Pe…" at bounding box center [651, 454] width 1021 height 172
click at [664, 421] on textarea "Mr. [PERSON_NAME] made a positive impression during his time with us. As the Pe…" at bounding box center [651, 454] width 1021 height 172
click at [717, 423] on textarea "Mr. [PERSON_NAME] made a positive impression during his time with us. As the Pe…" at bounding box center [651, 454] width 1021 height 172
click at [872, 416] on textarea "Mr. [PERSON_NAME] made a positive impression during his time with us. As the Pe…" at bounding box center [651, 454] width 1021 height 172
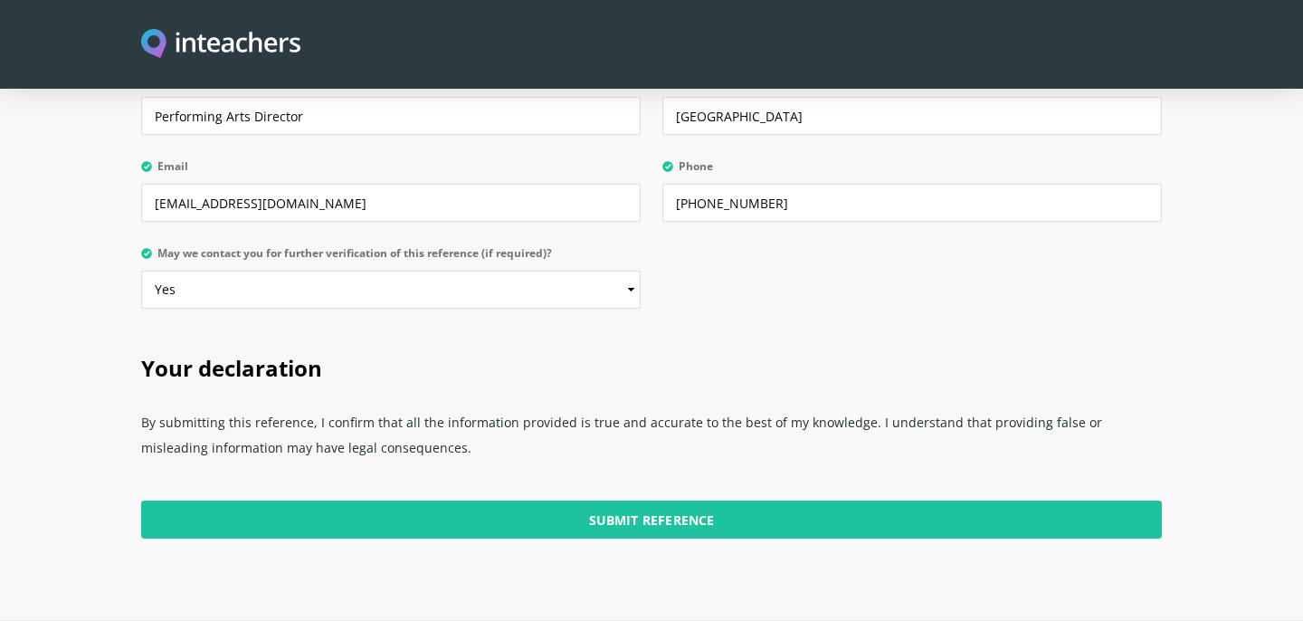
scroll to position [4406, 0]
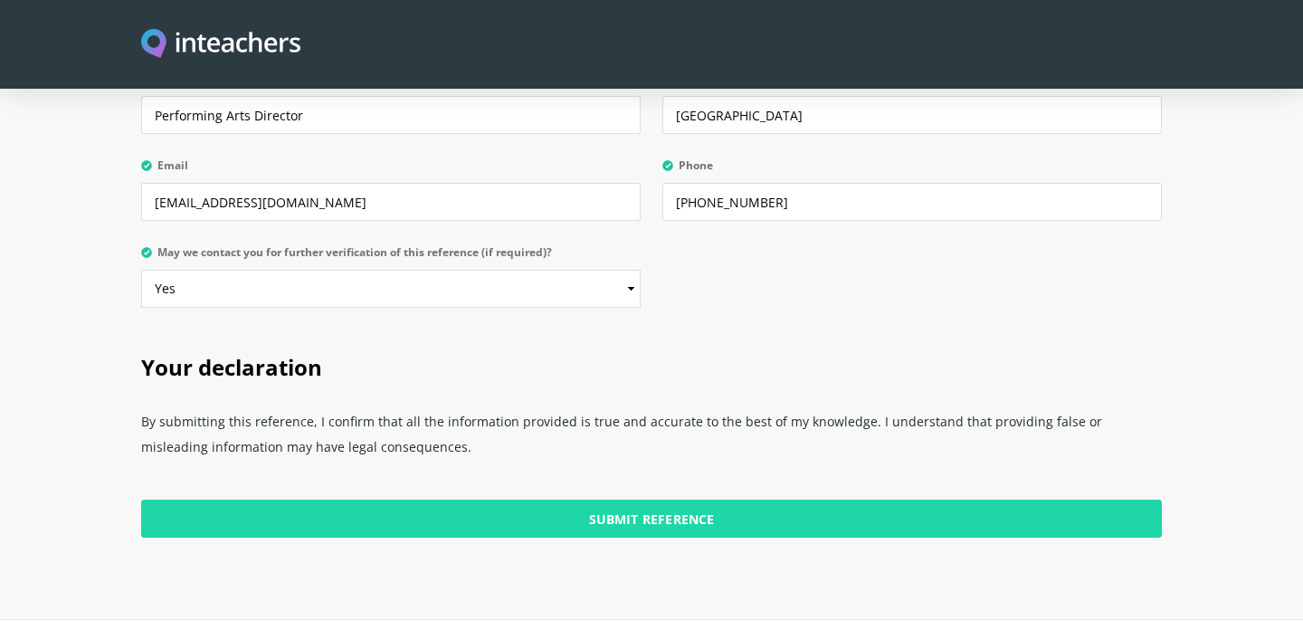
type textarea "Mr. [PERSON_NAME] made a positive impression during his time with us. As the Pe…"
click at [713, 499] on input "Submit Reference" at bounding box center [651, 518] width 1021 height 38
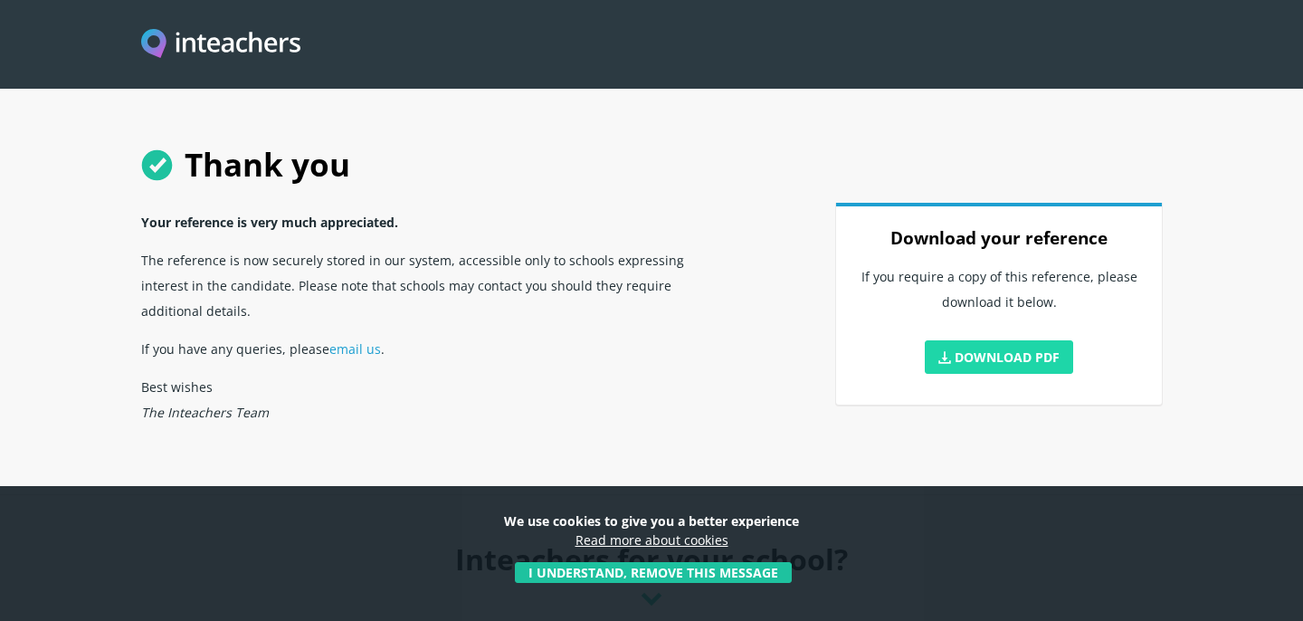
click at [988, 352] on link "Download PDF" at bounding box center [999, 356] width 148 height 33
